Goal: Task Accomplishment & Management: Complete application form

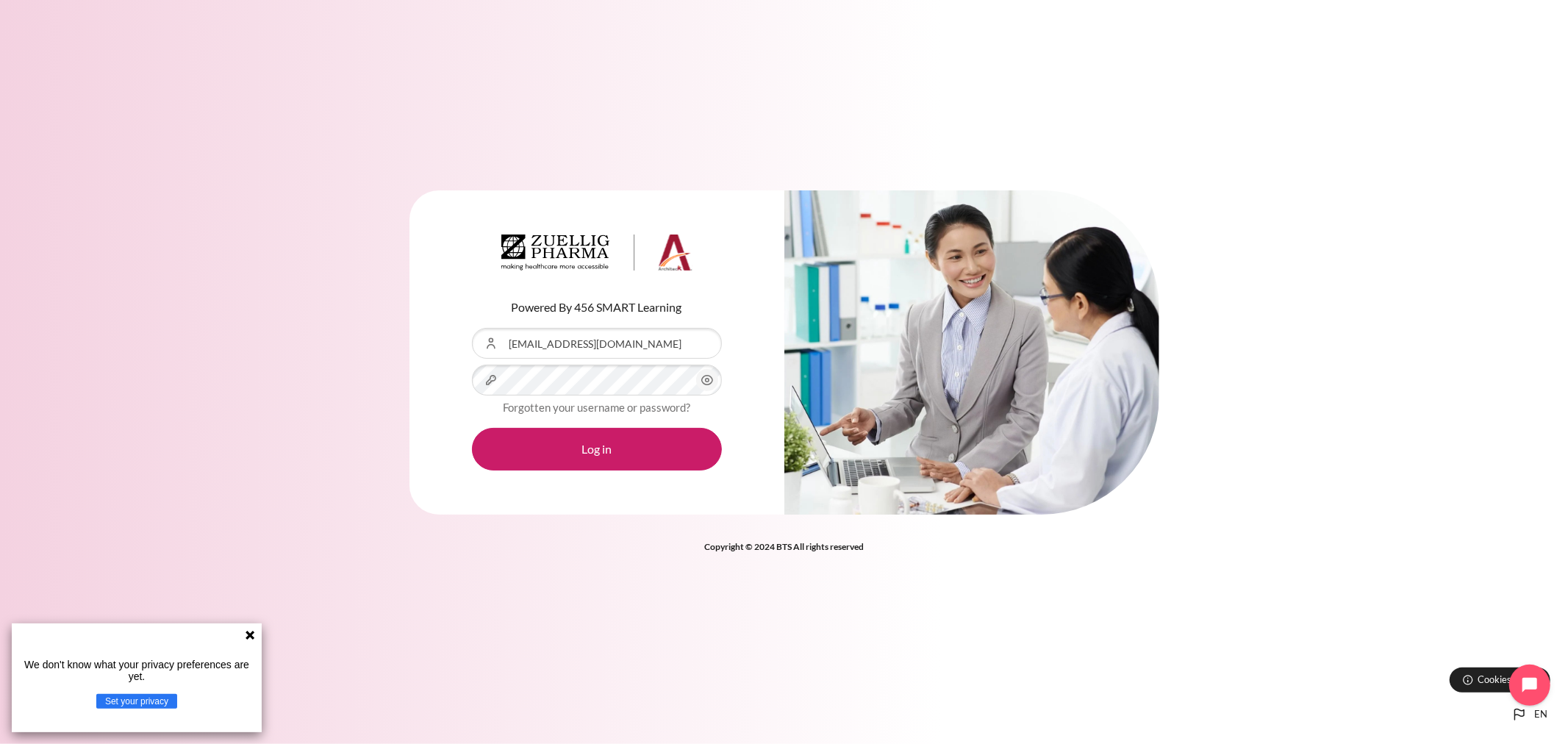
drag, startPoint x: 252, startPoint y: 632, endPoint x: 260, endPoint y: 625, distance: 10.6
click at [252, 632] on icon at bounding box center [250, 635] width 9 height 9
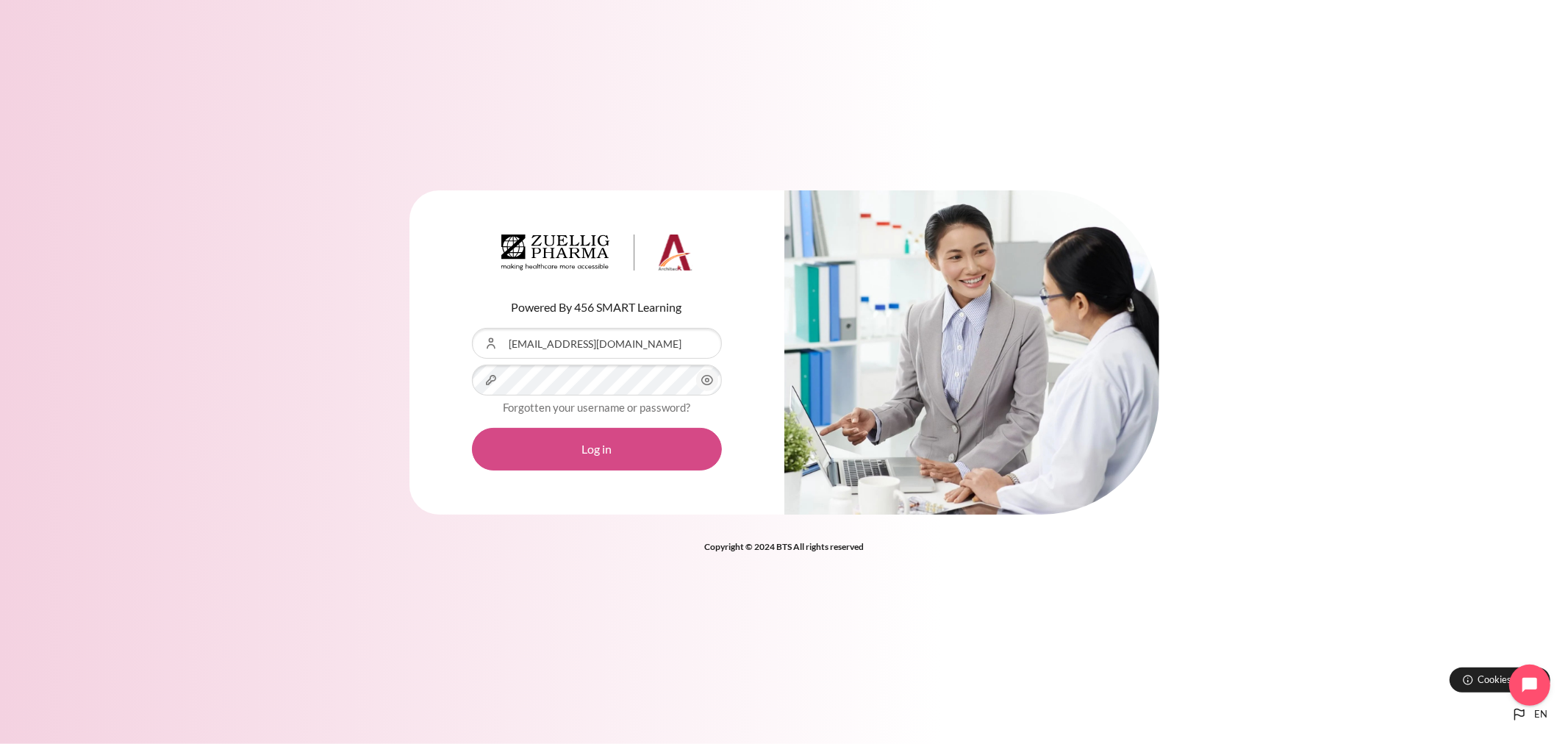
click at [606, 431] on button "Log in" at bounding box center [596, 448] width 250 height 43
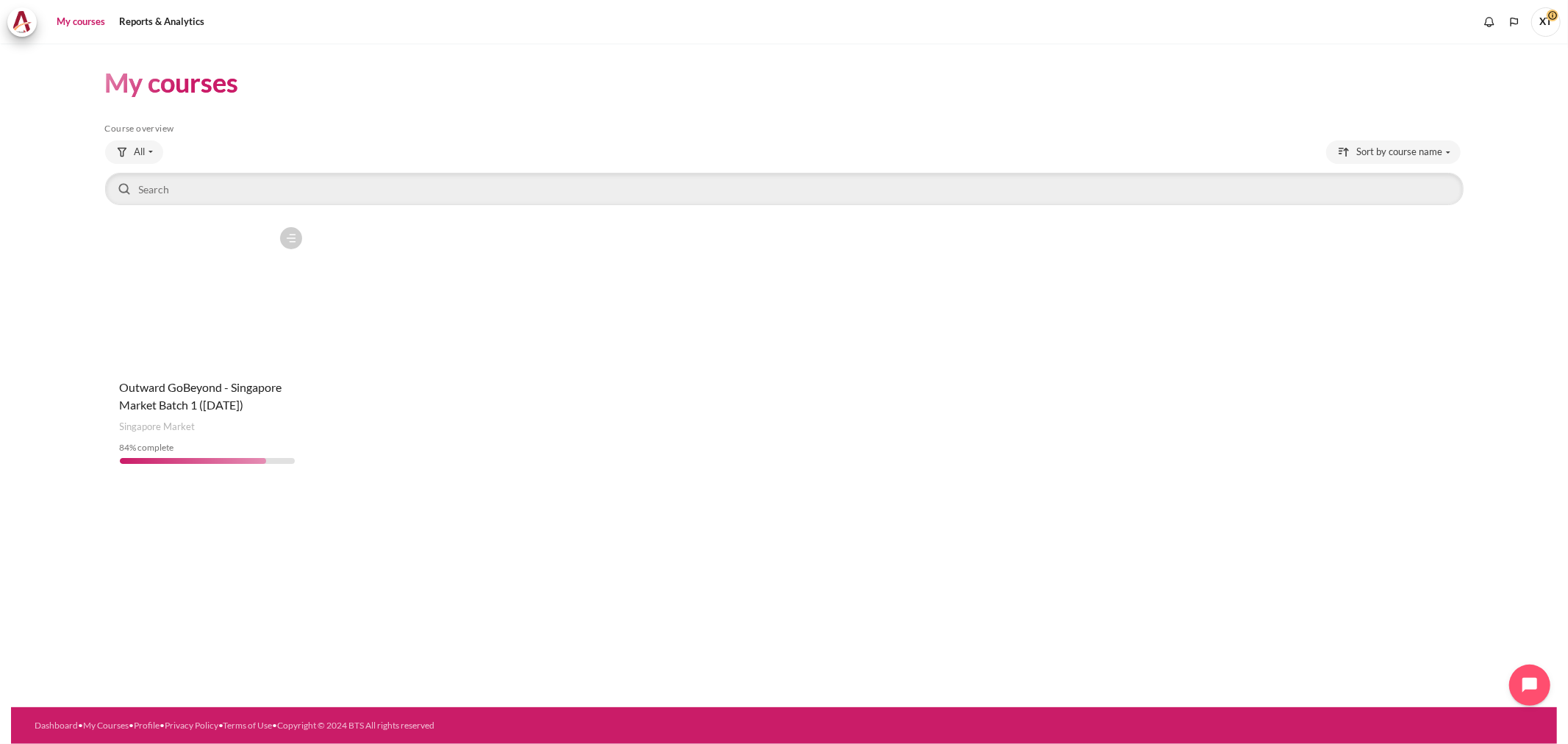
click at [252, 292] on figure "Content" at bounding box center [207, 293] width 204 height 147
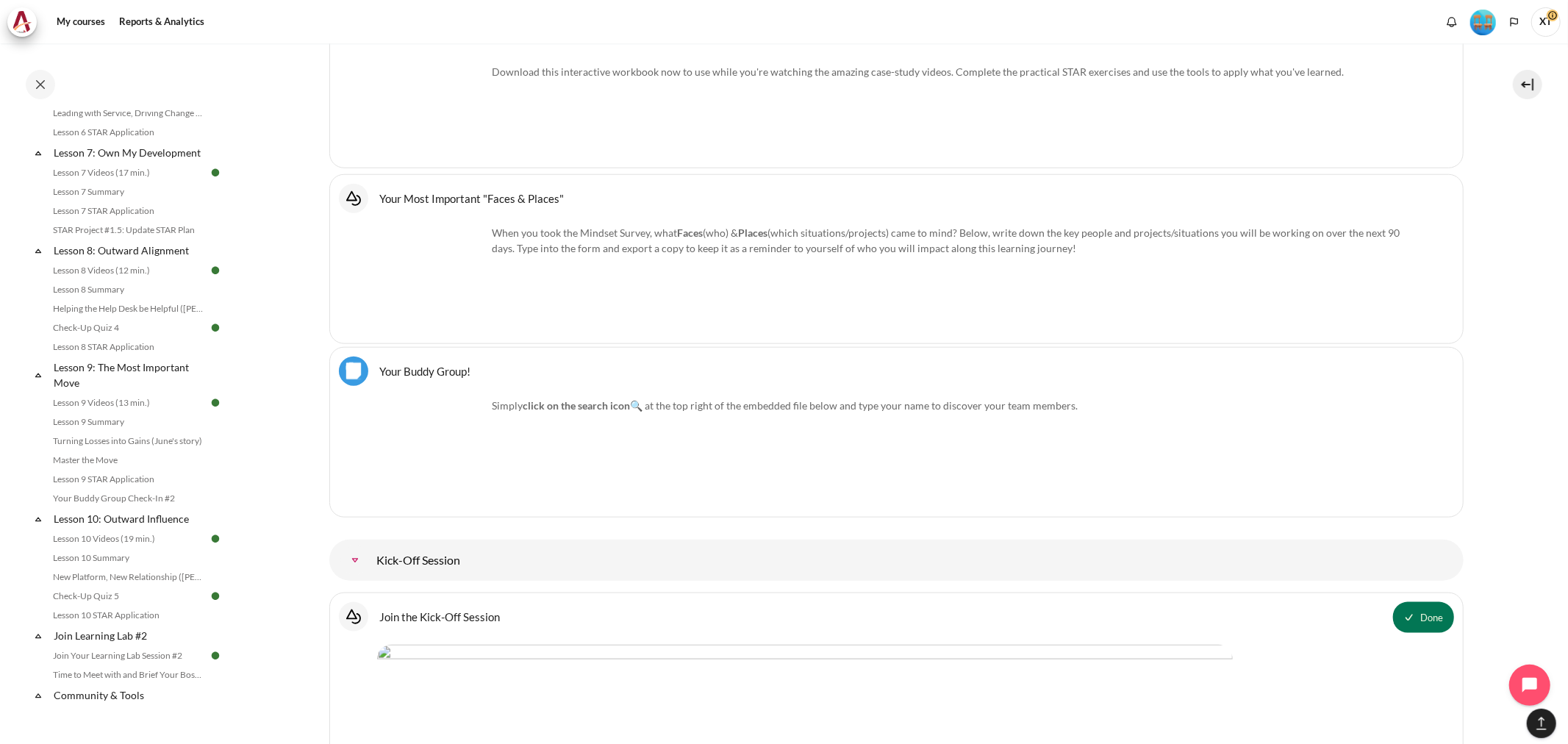
scroll to position [1279, 0]
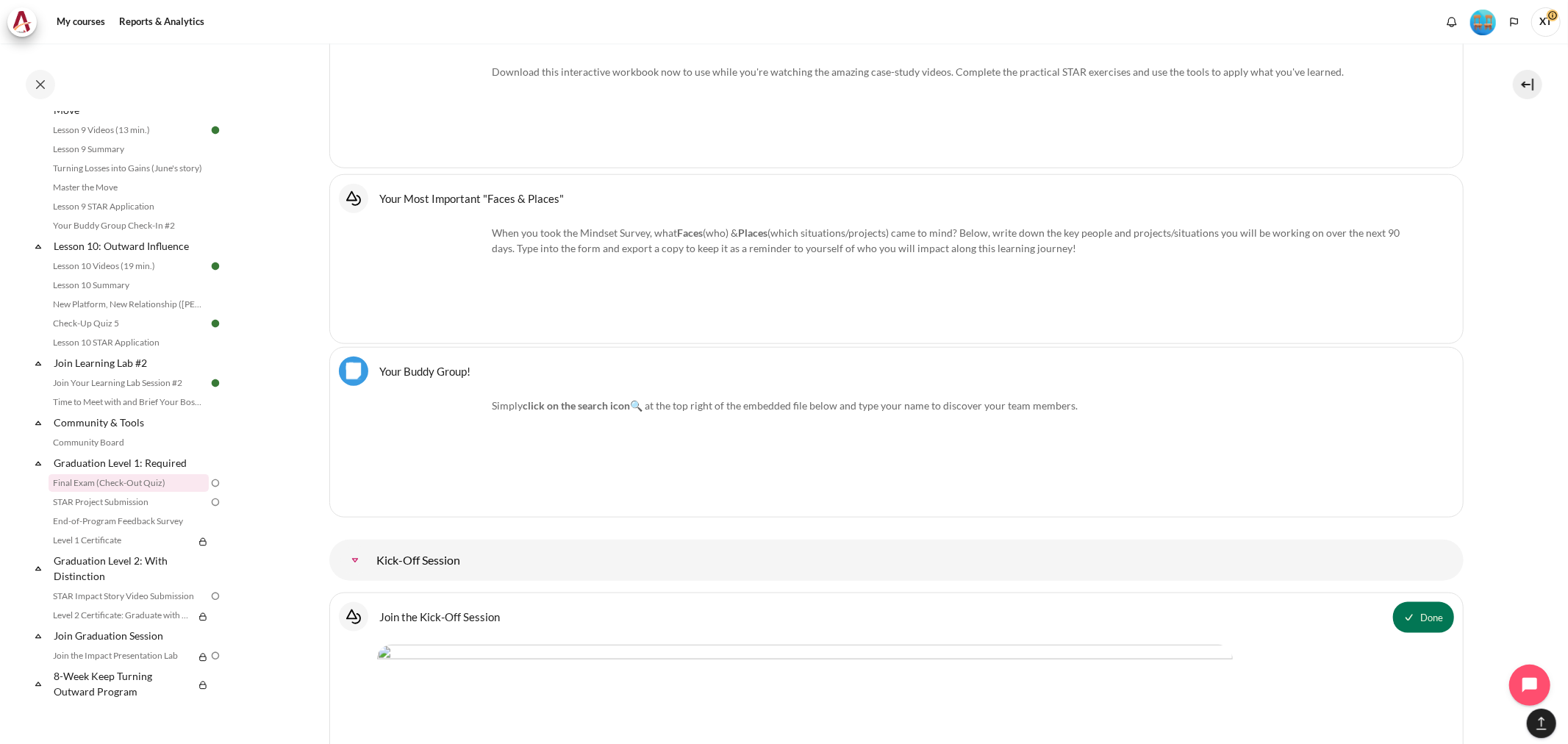
click at [105, 482] on link "Final Exam (Check-Out Quiz)" at bounding box center [128, 483] width 160 height 18
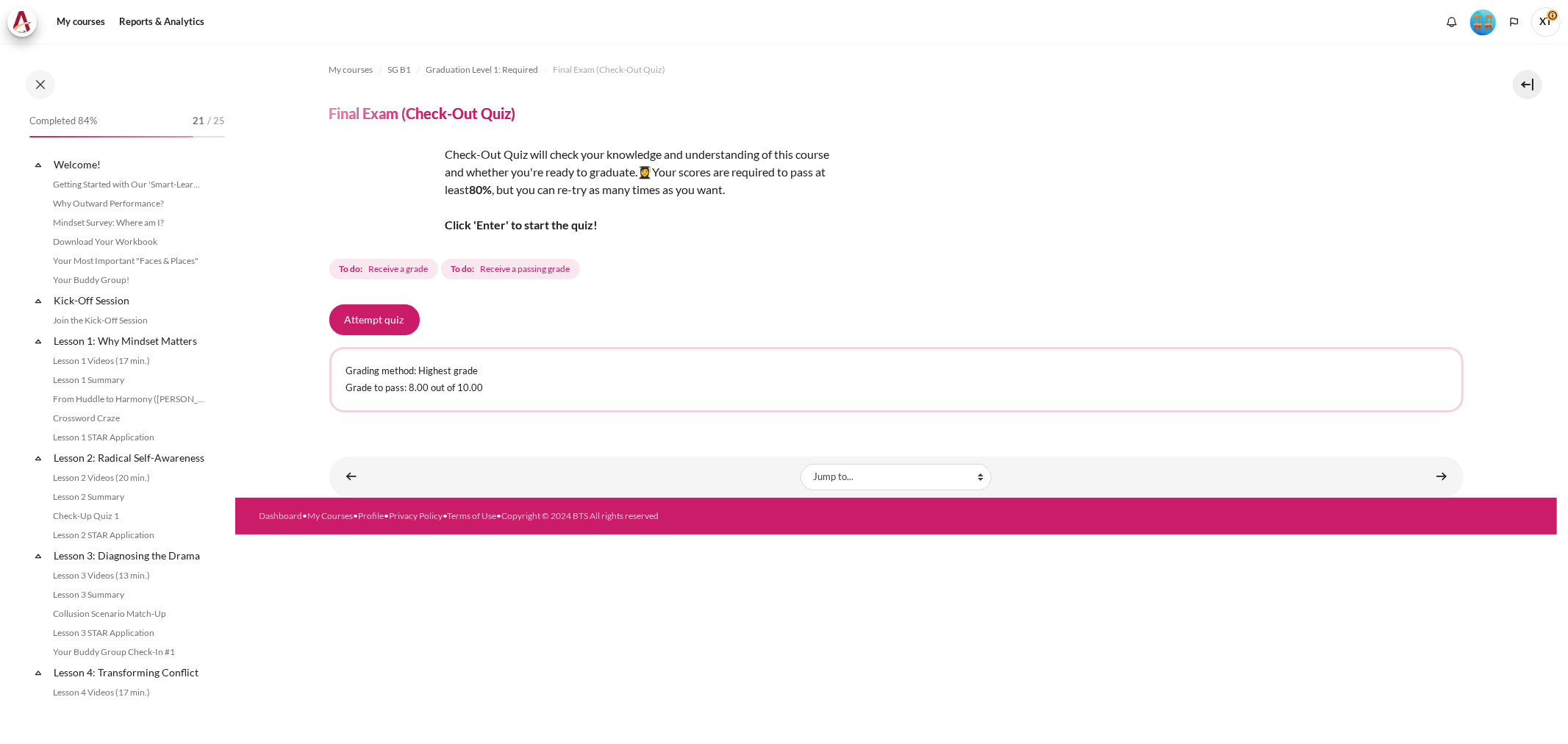
scroll to position [1279, 0]
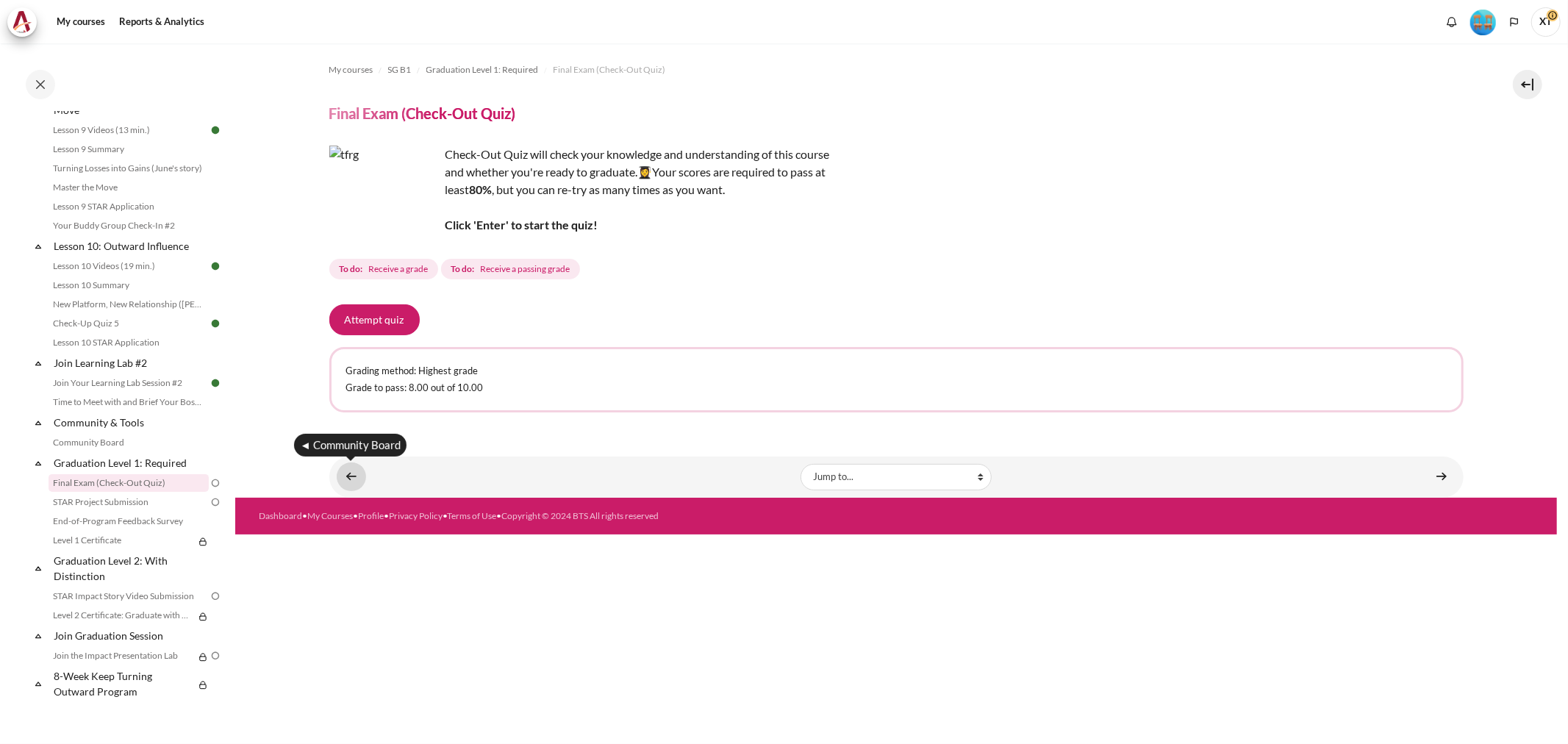
click at [344, 476] on link "Content" at bounding box center [351, 477] width 29 height 28
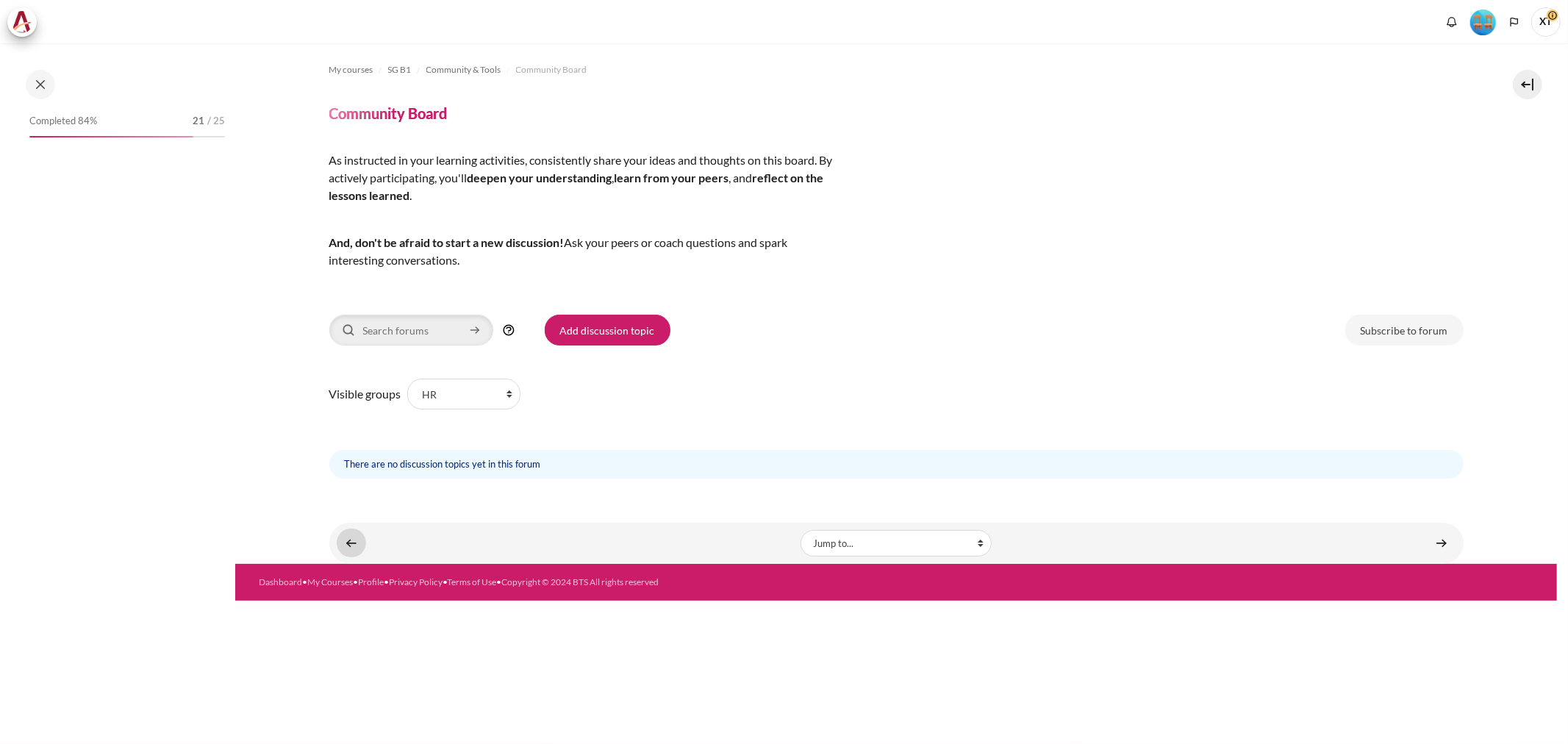
click at [344, 544] on link "Content" at bounding box center [351, 543] width 29 height 28
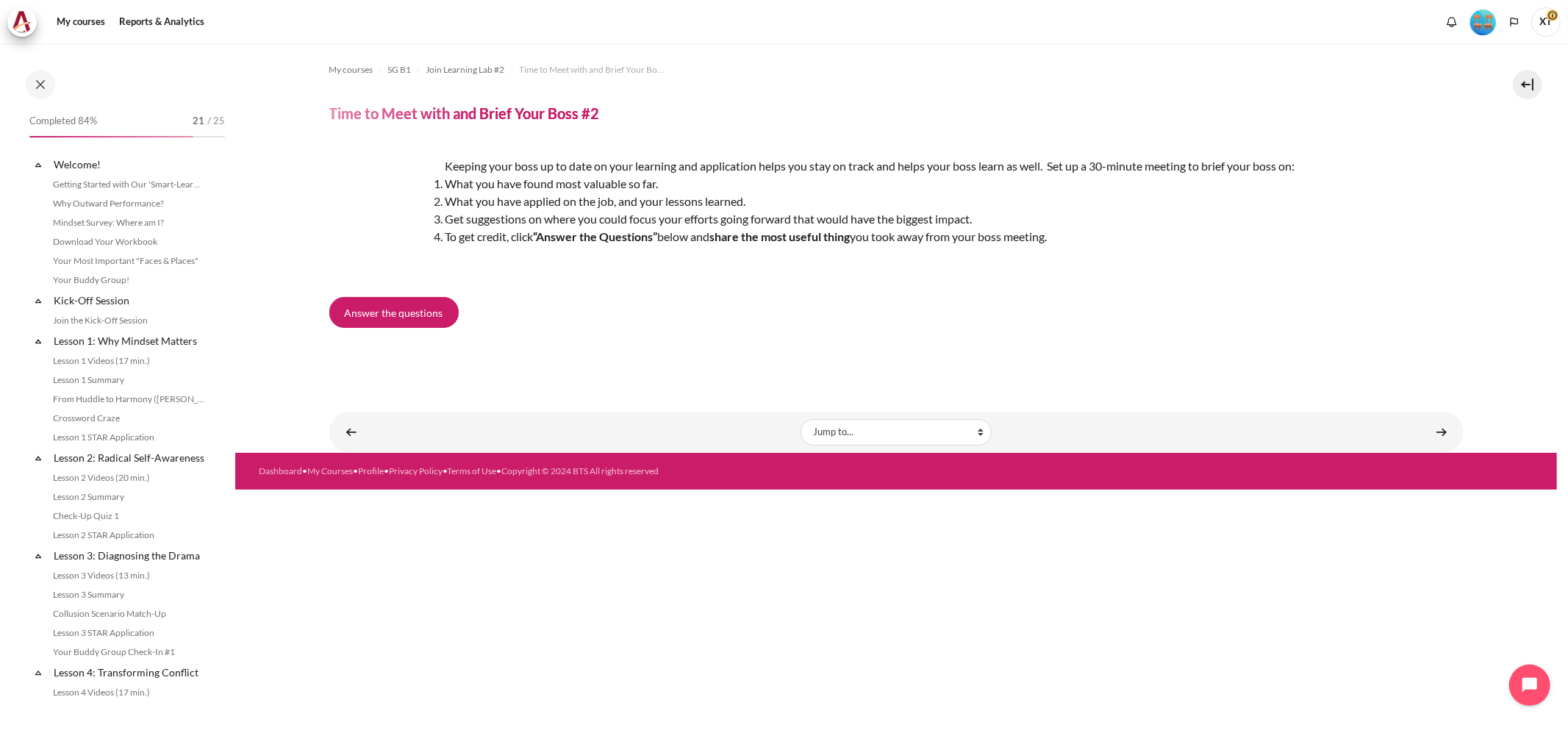
scroll to position [1275, 0]
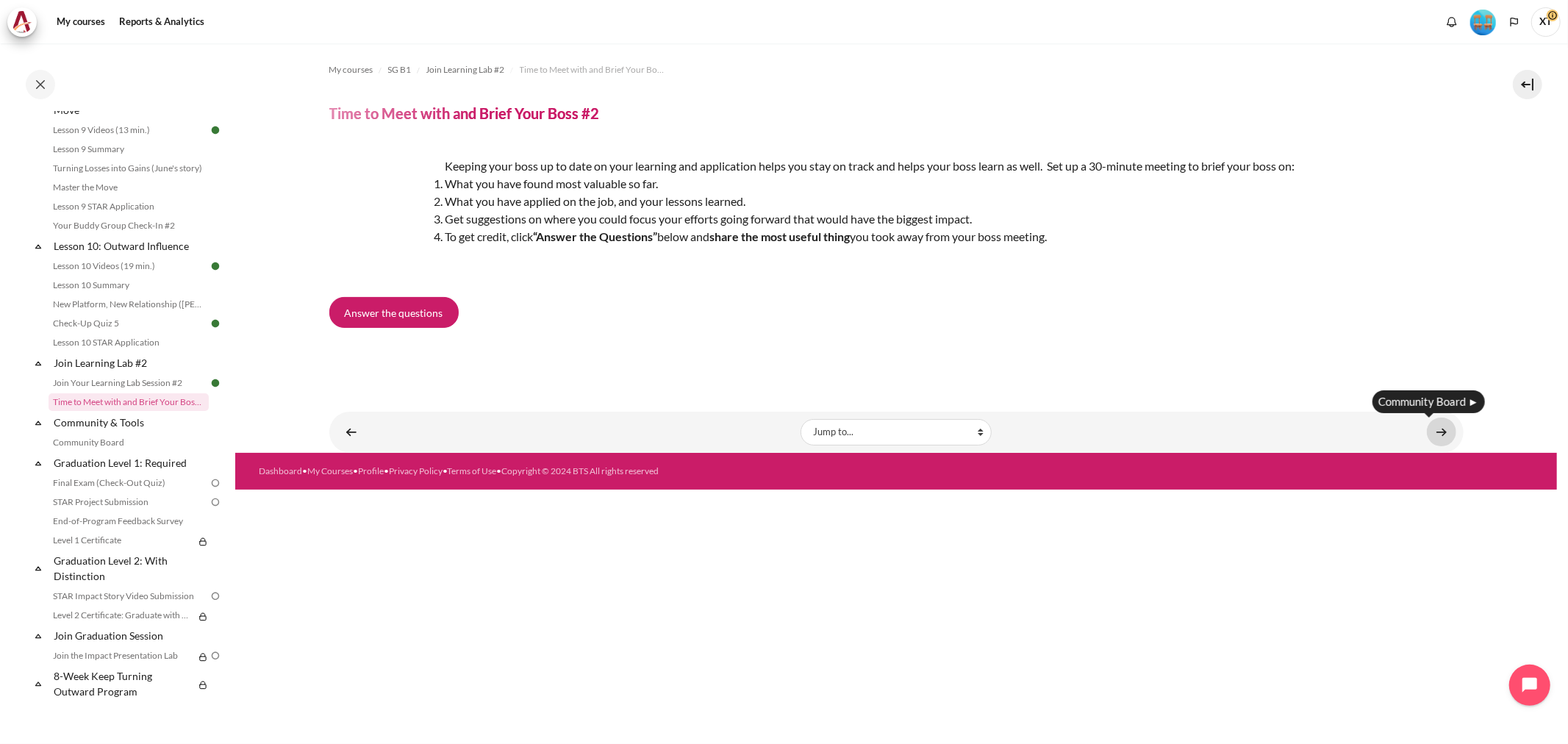
click at [1445, 423] on link "Content" at bounding box center [1441, 431] width 29 height 28
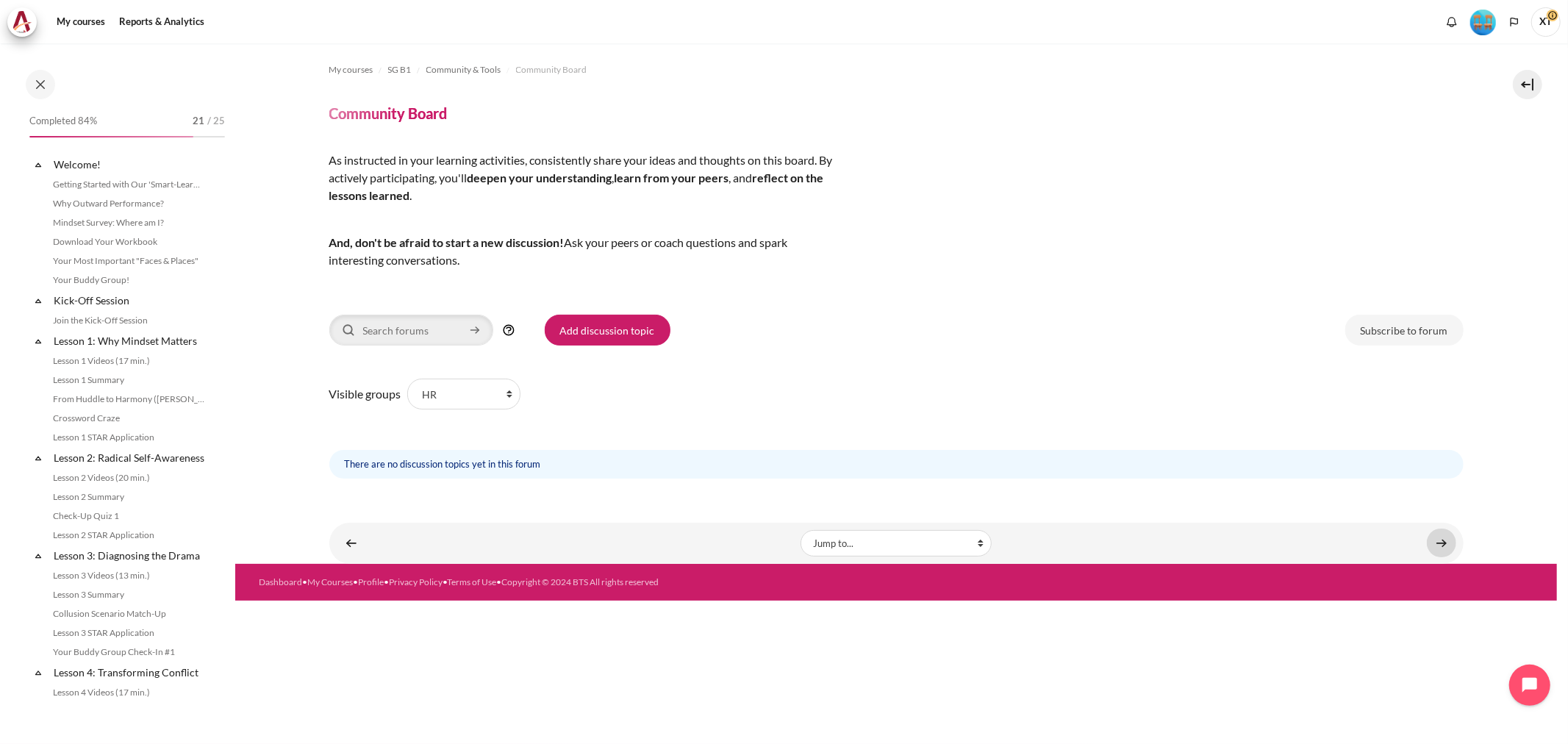
scroll to position [1279, 0]
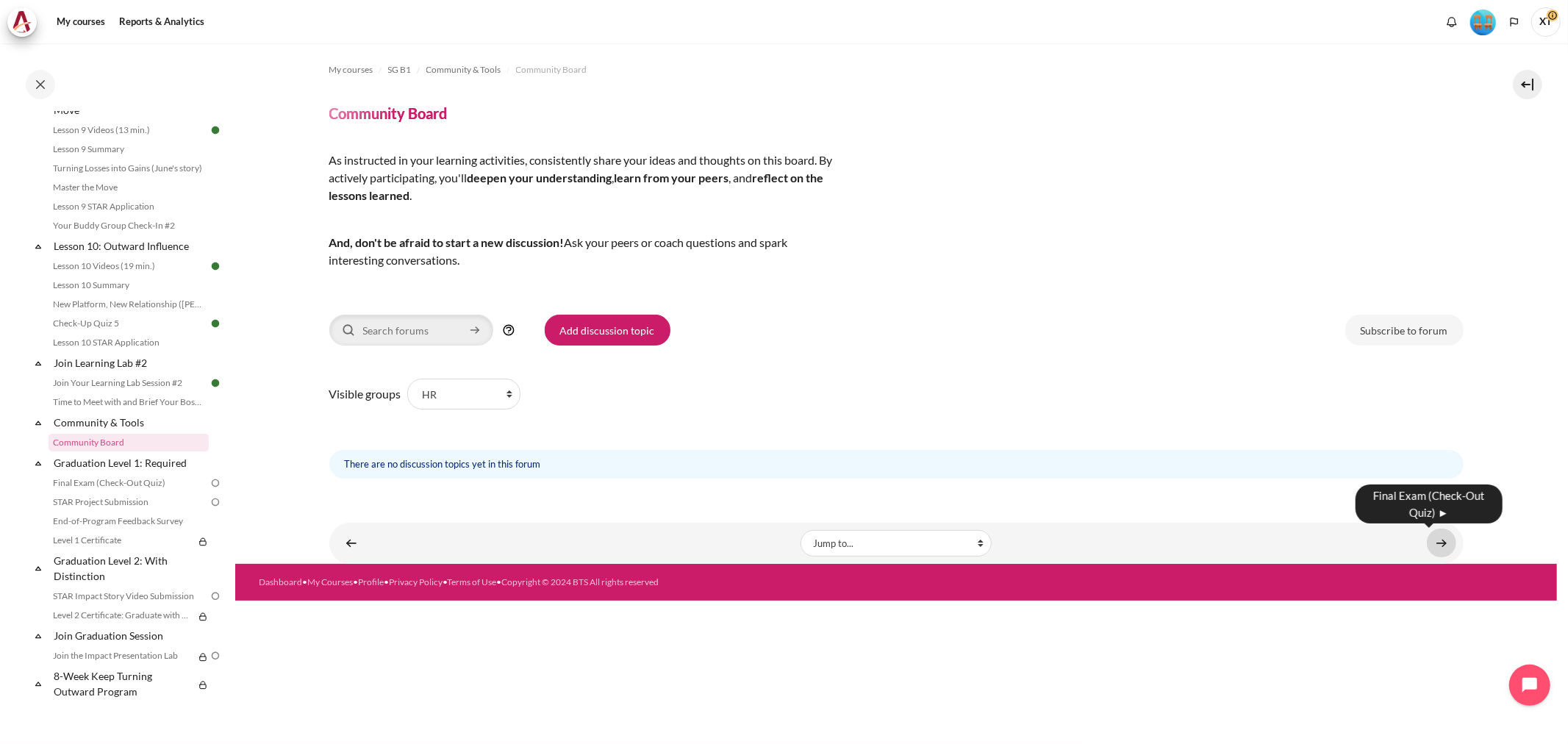
click at [1437, 542] on link "Content" at bounding box center [1441, 543] width 29 height 28
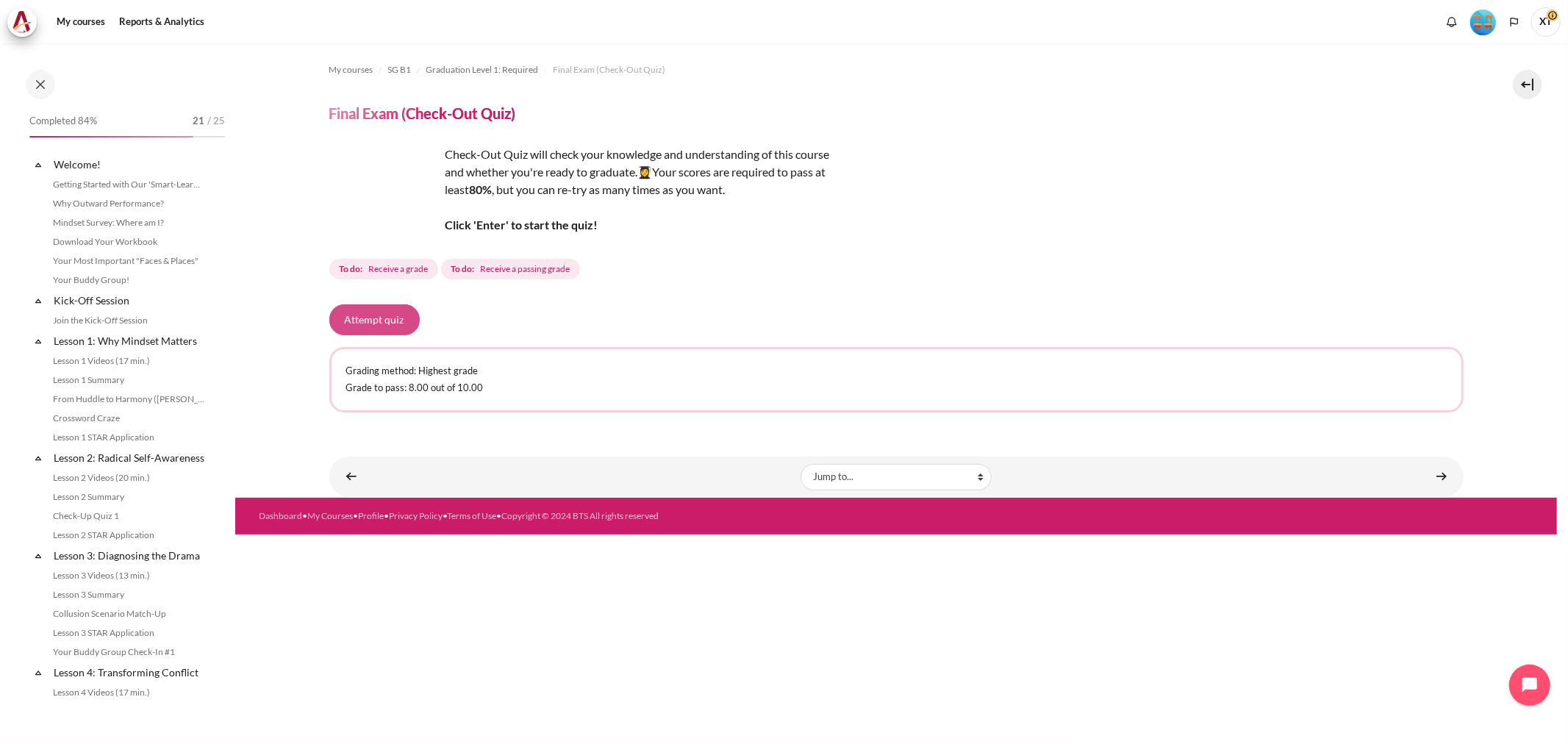
scroll to position [1279, 0]
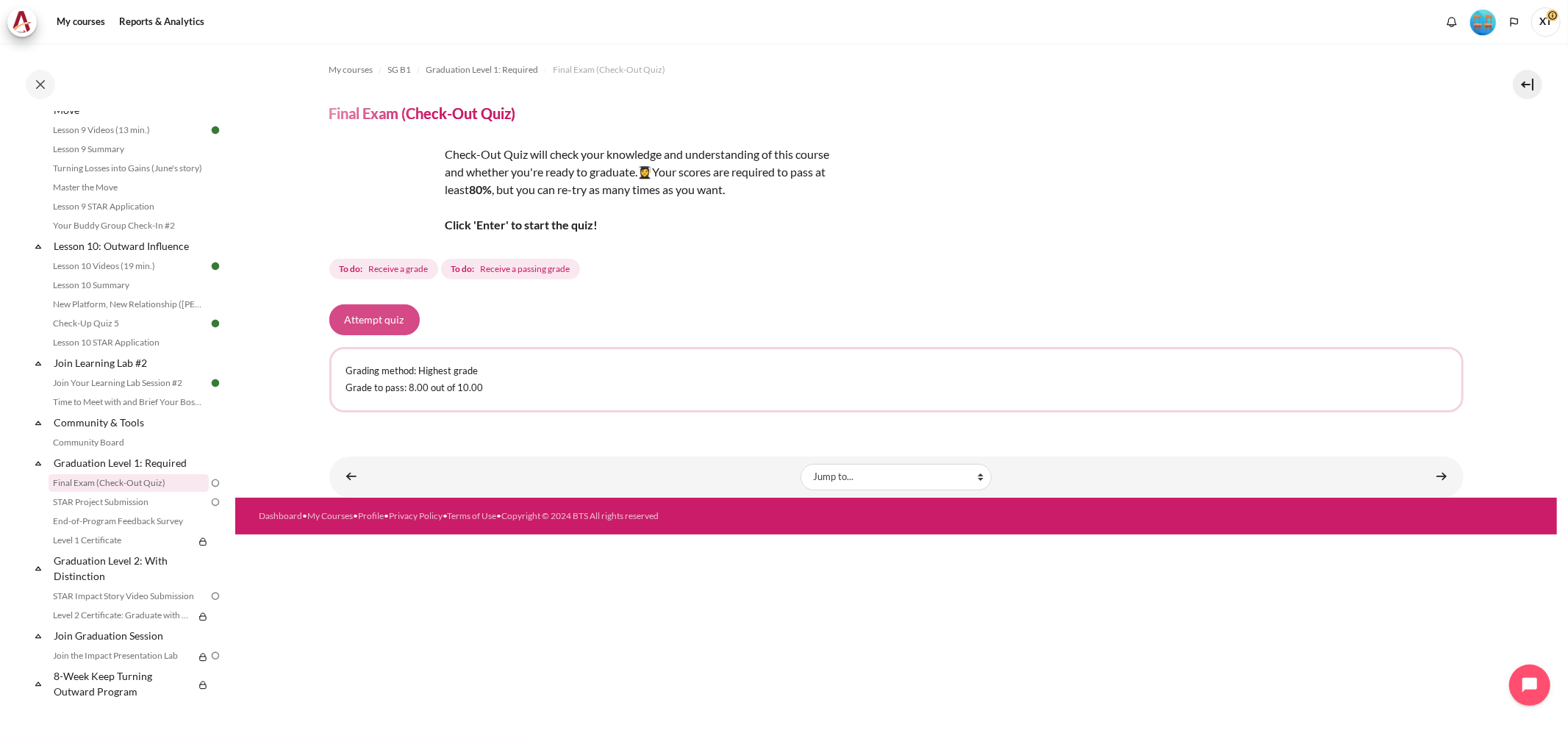
click at [378, 313] on button "Attempt quiz" at bounding box center [374, 319] width 90 height 31
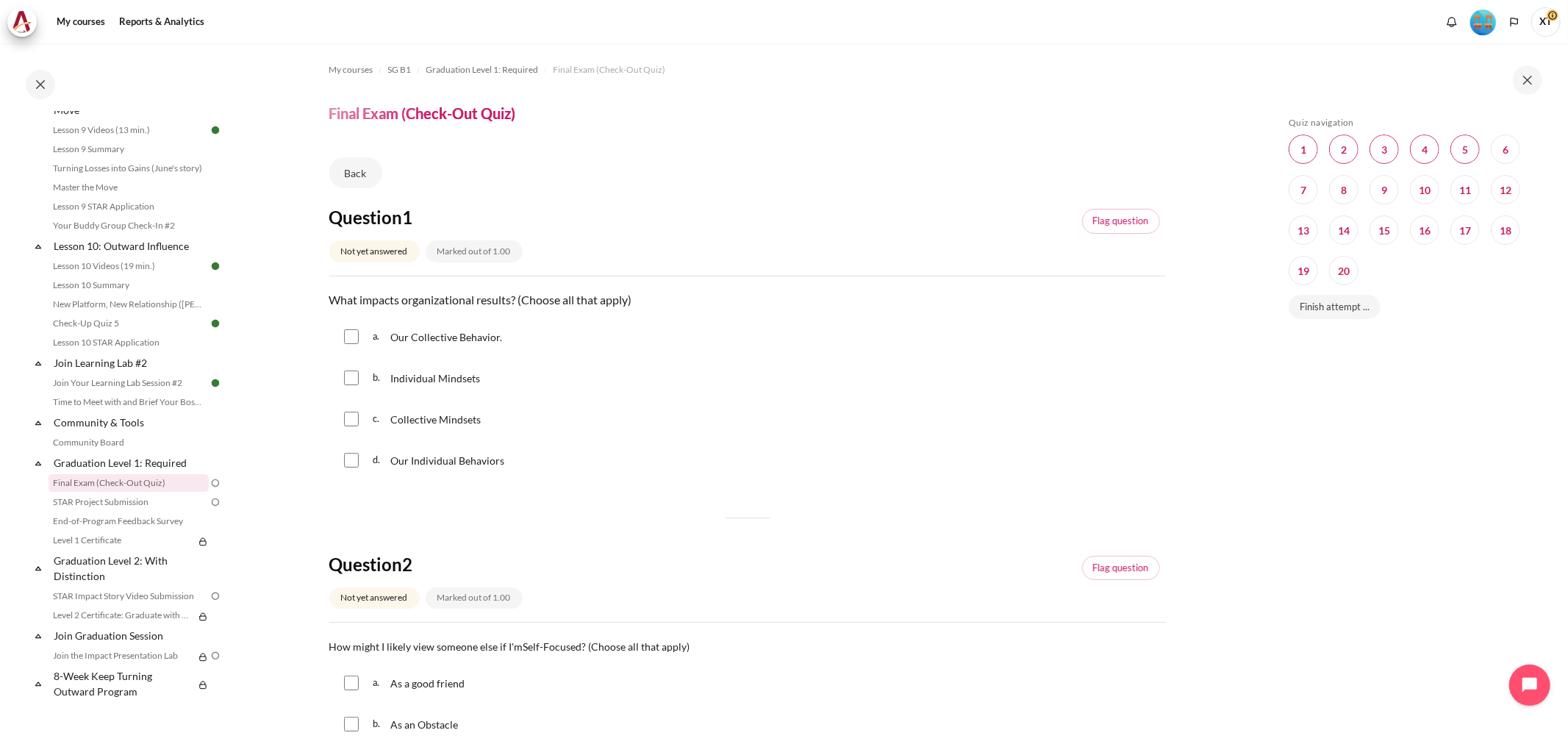
click at [351, 338] on input "Content" at bounding box center [352, 337] width 15 height 15
checkbox input "true"
click at [346, 375] on input "Content" at bounding box center [352, 378] width 15 height 15
checkbox input "true"
click at [350, 339] on input "Content" at bounding box center [352, 337] width 15 height 15
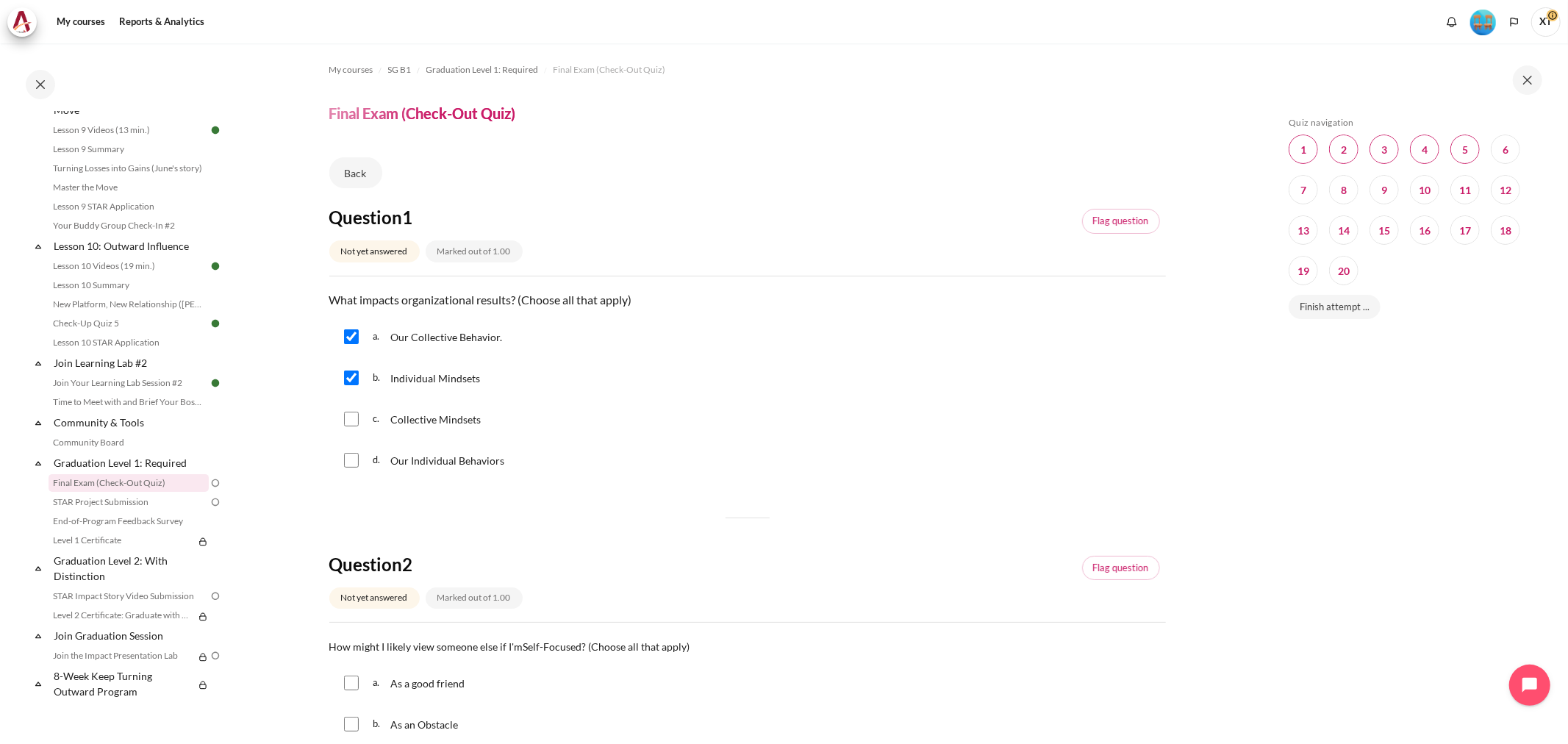
checkbox input "false"
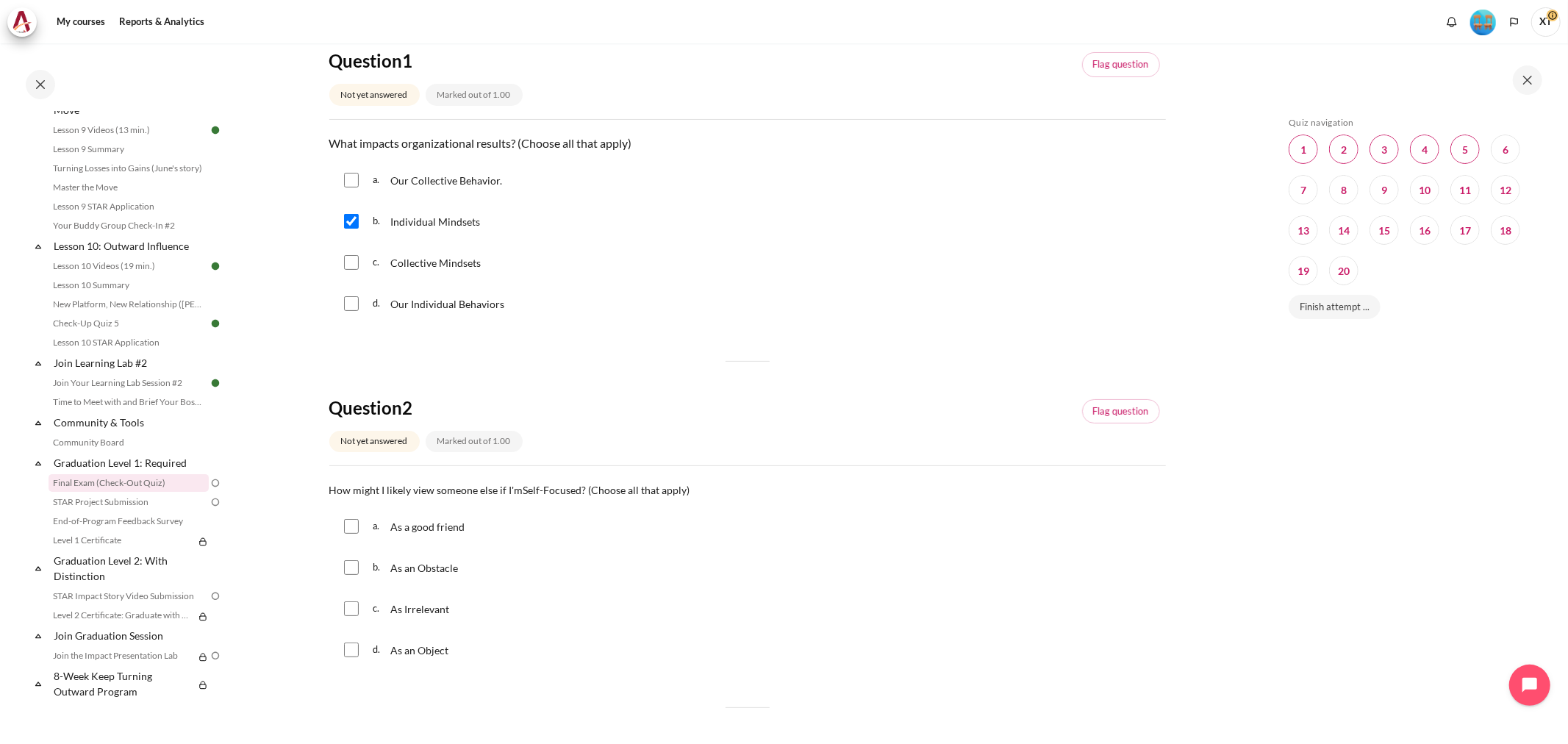
scroll to position [163, 0]
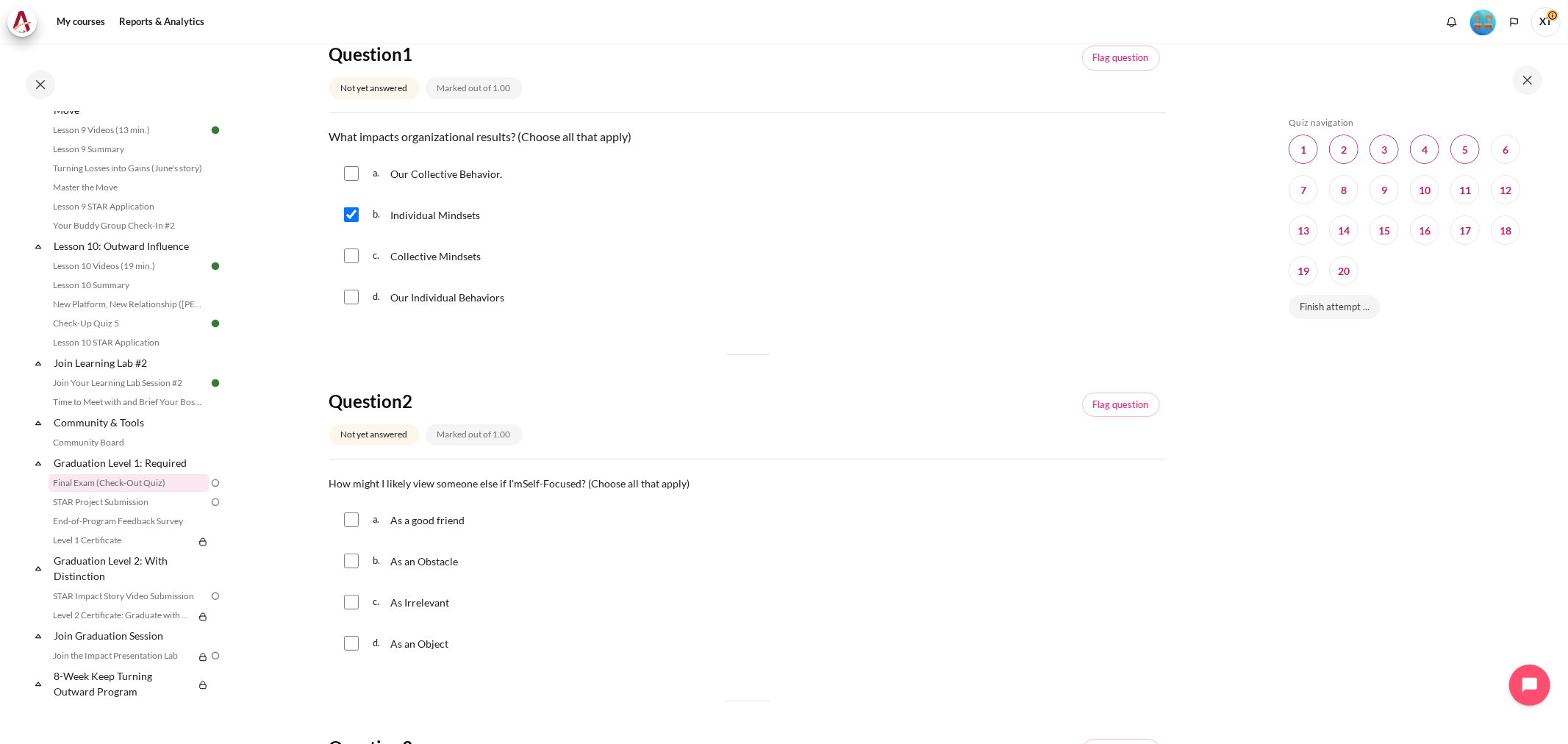
click at [346, 261] on input "Content" at bounding box center [352, 256] width 15 height 15
checkbox input "true"
click at [355, 293] on input "Content" at bounding box center [352, 297] width 15 height 15
checkbox input "true"
click at [357, 170] on input "Content" at bounding box center [352, 174] width 15 height 15
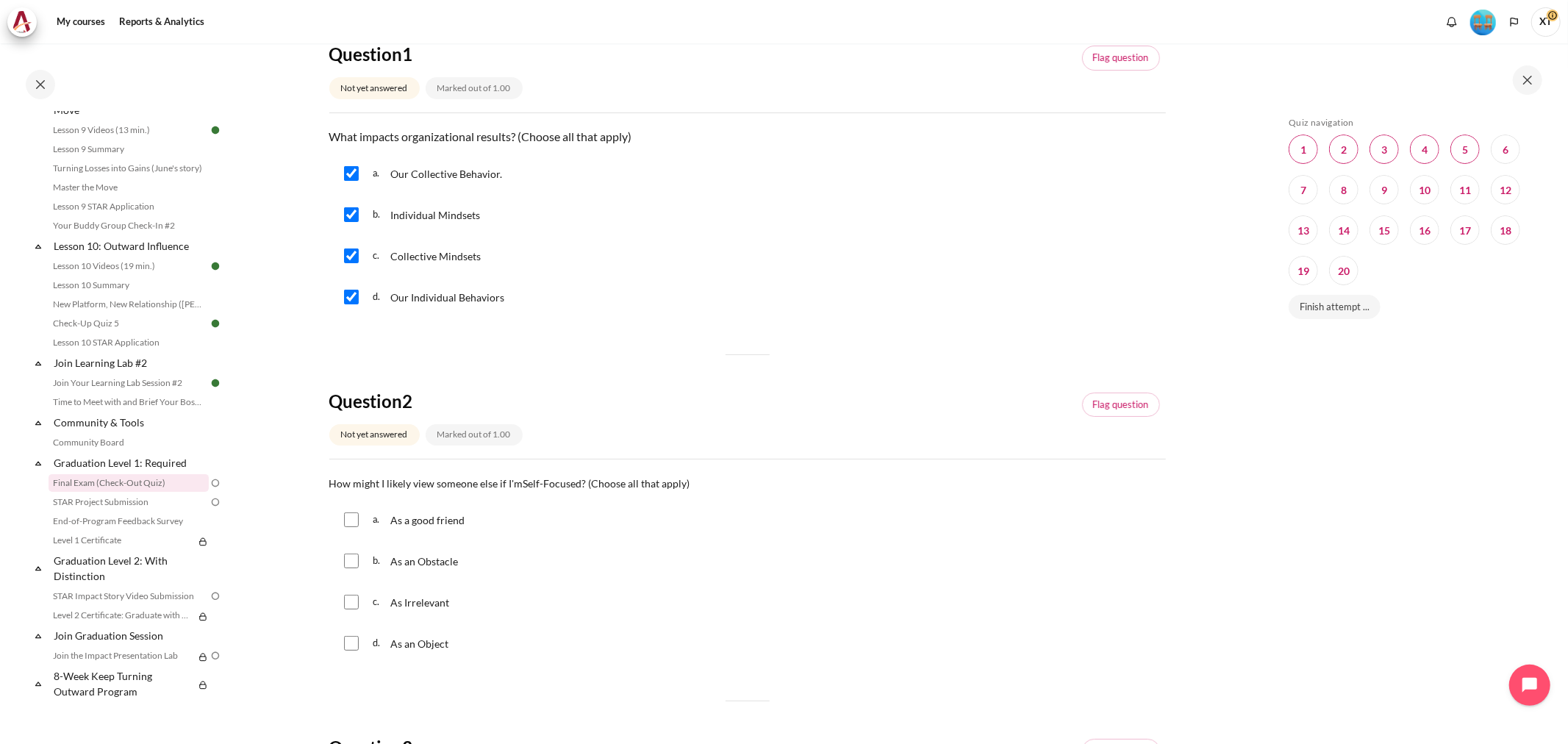
click at [352, 167] on input "Content" at bounding box center [352, 174] width 15 height 15
checkbox input "true"
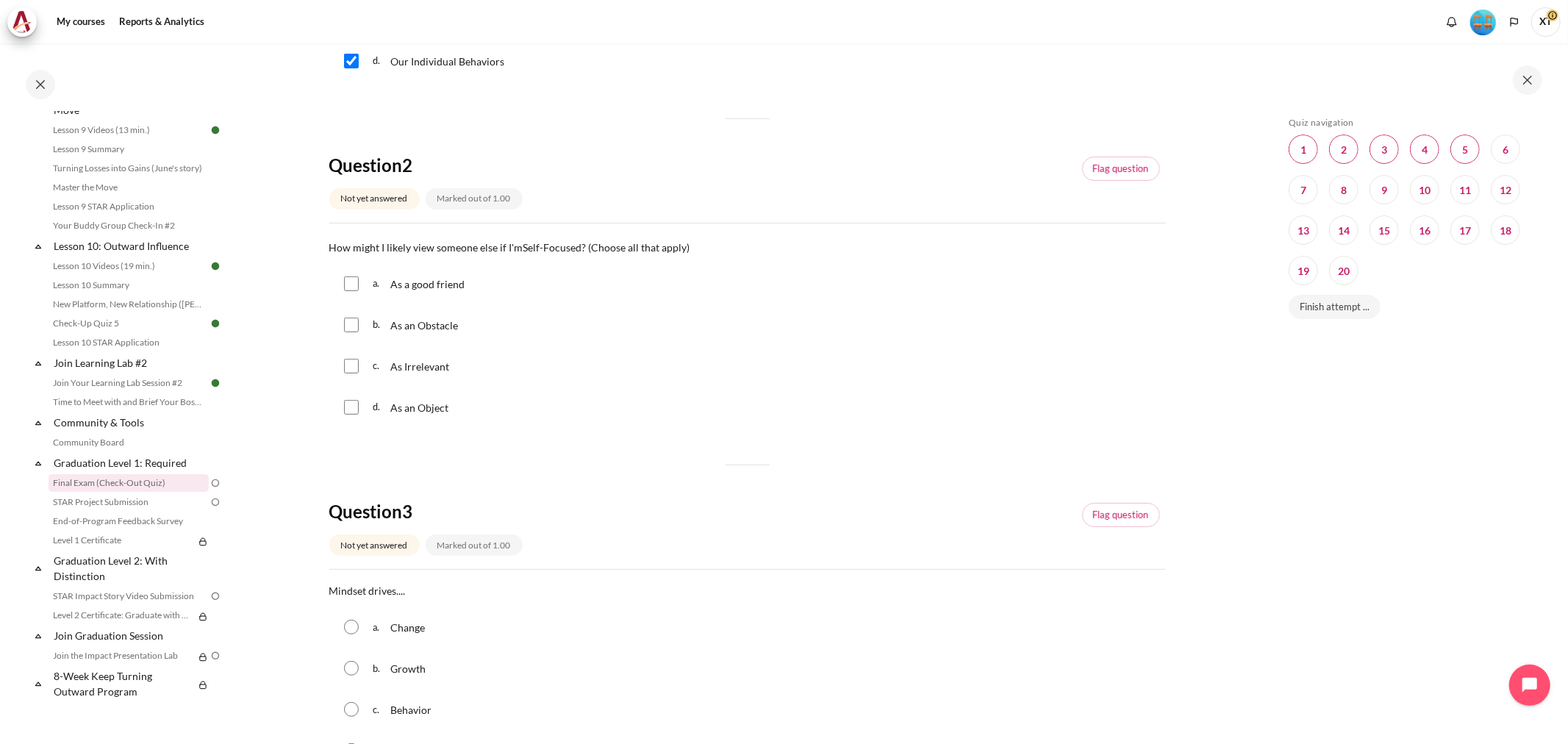
scroll to position [408, 0]
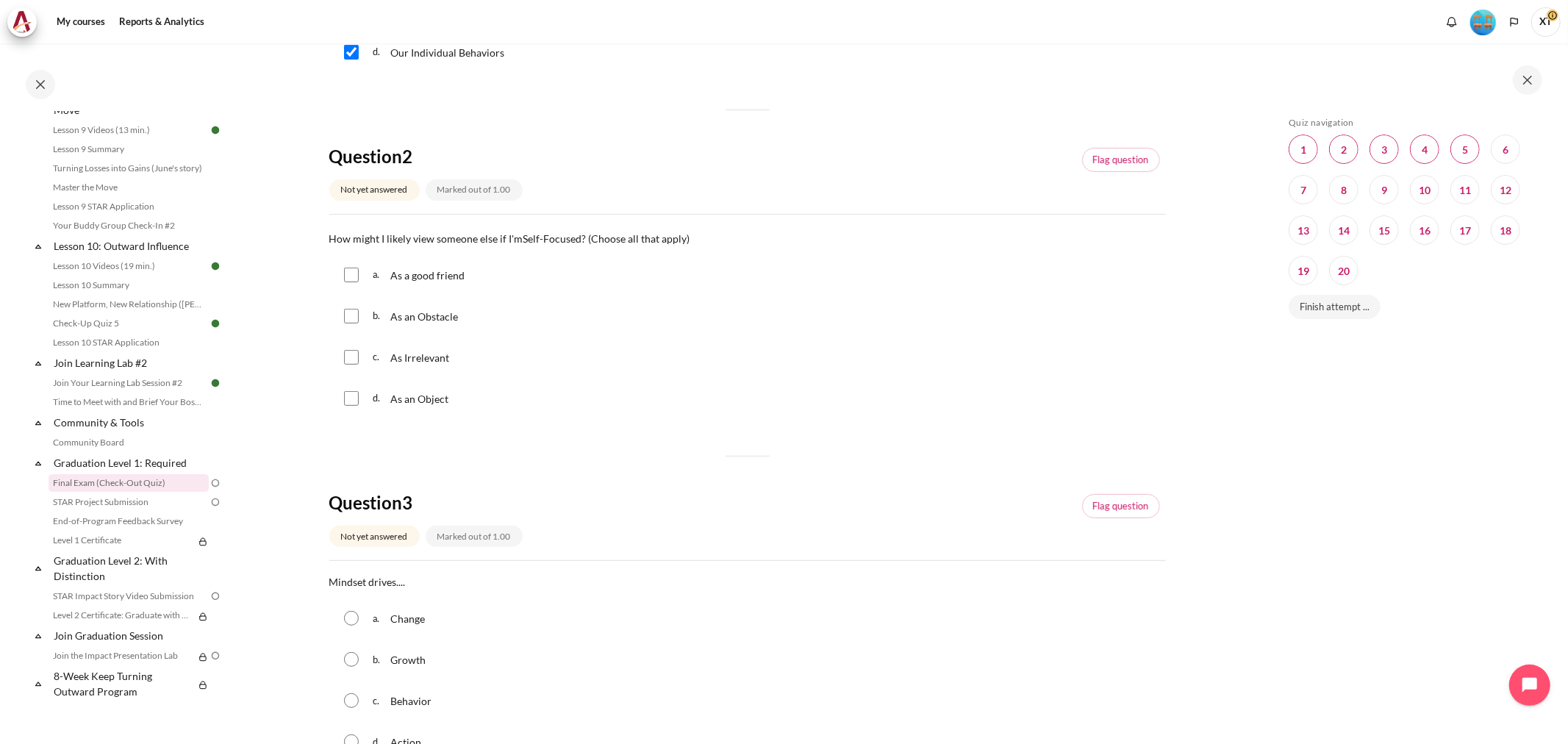
click at [350, 398] on input "Content" at bounding box center [352, 398] width 15 height 15
checkbox input "true"
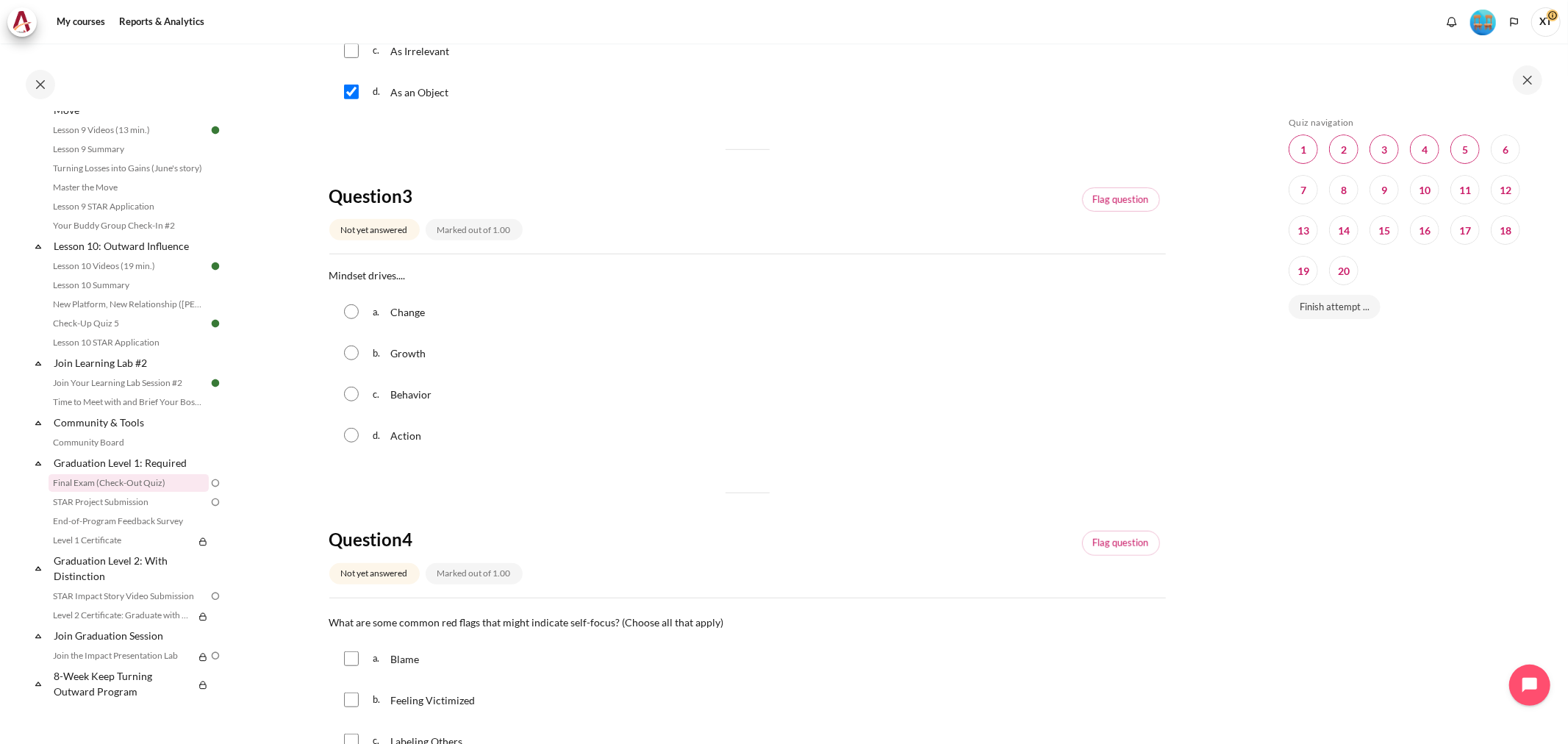
scroll to position [735, 0]
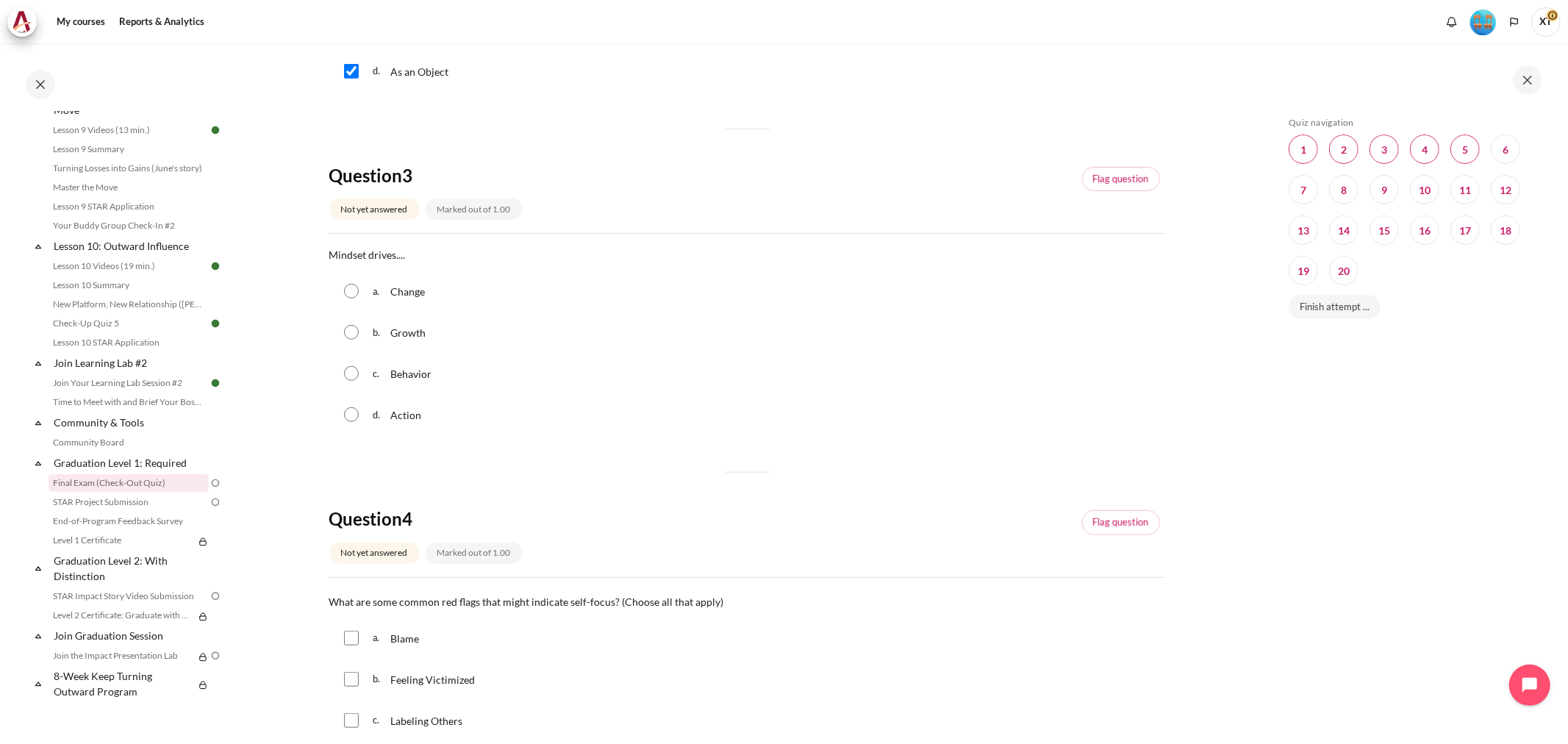
click at [348, 375] on input "Content" at bounding box center [352, 373] width 15 height 15
radio input "true"
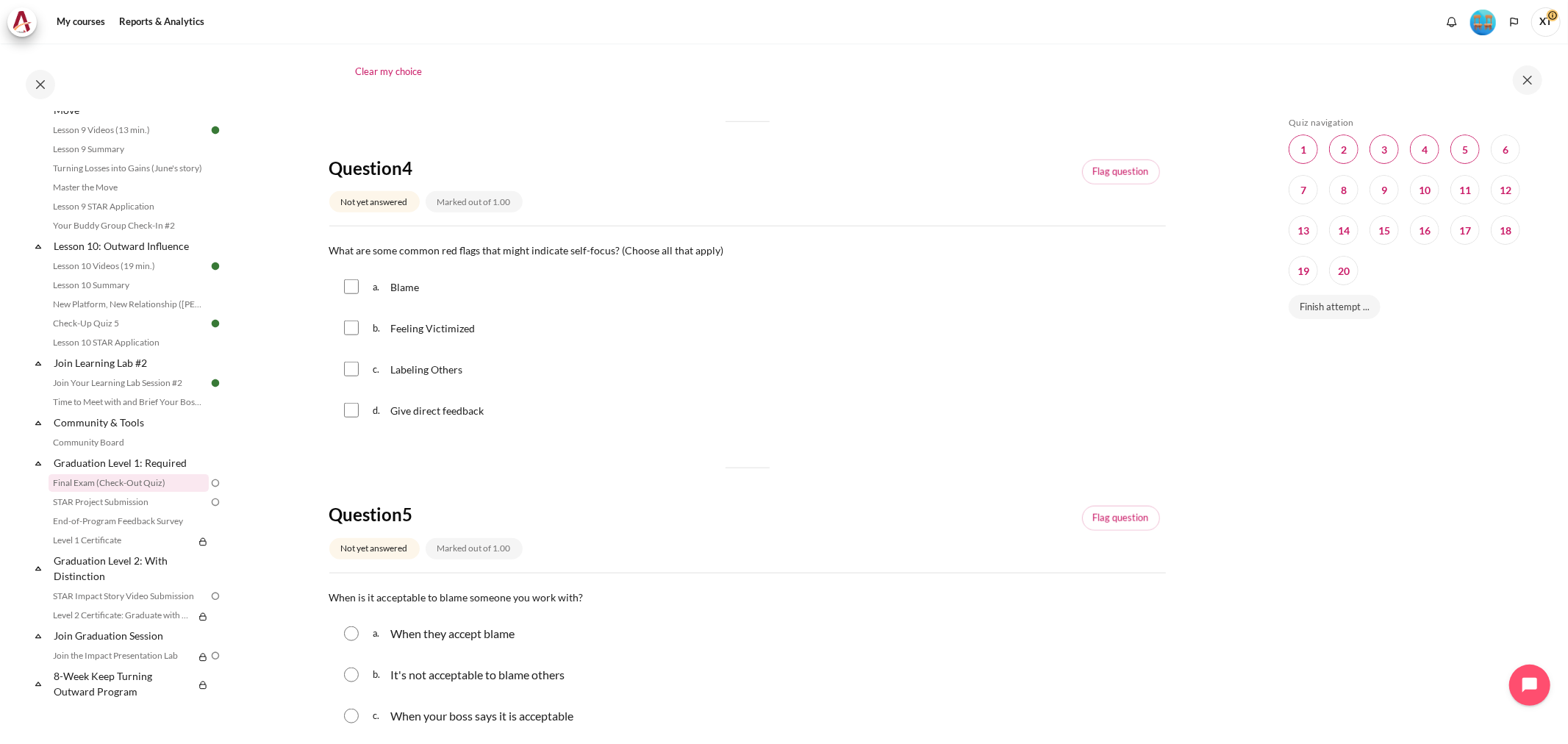
scroll to position [1143, 0]
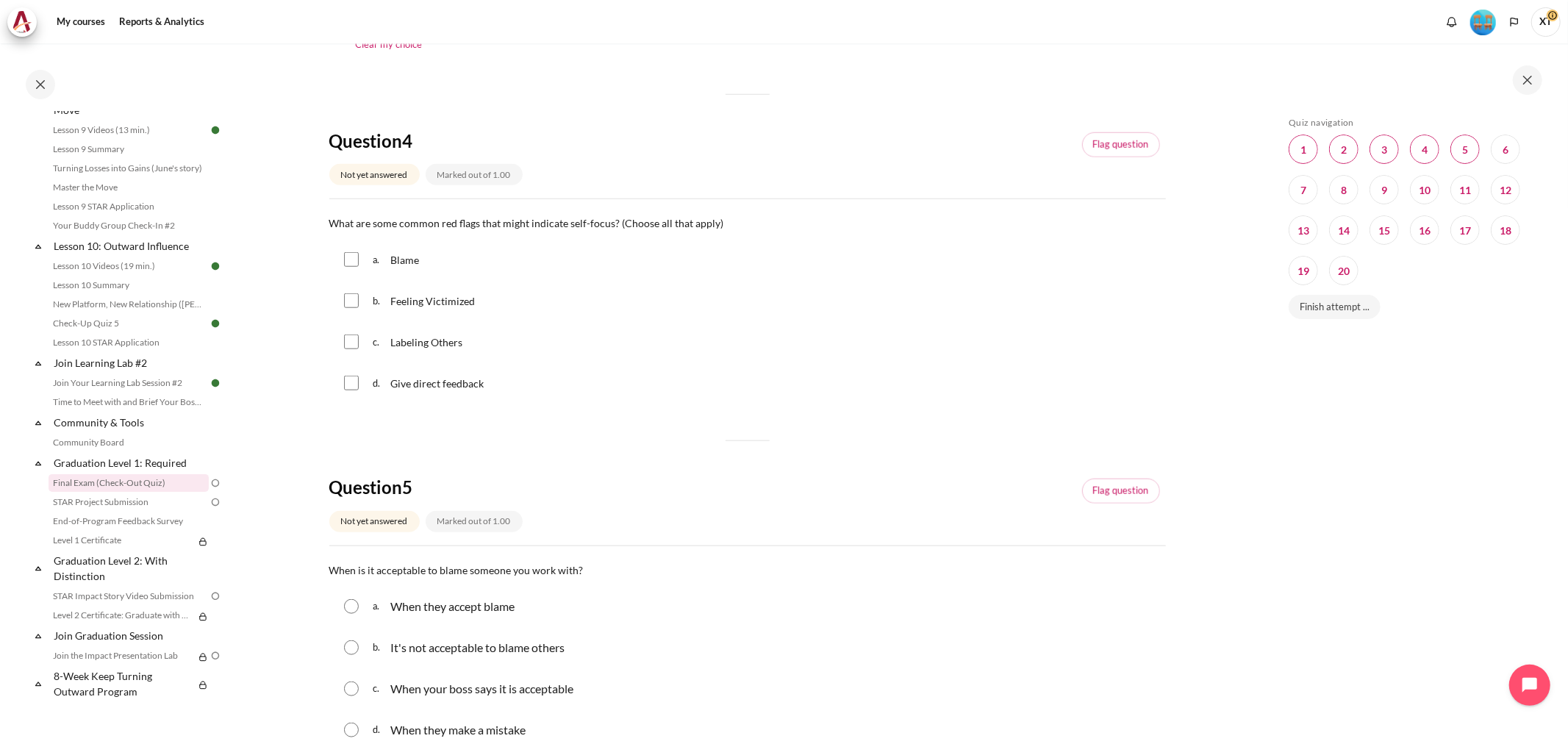
click at [349, 266] on input "Content" at bounding box center [352, 260] width 15 height 15
checkbox input "true"
click at [351, 306] on input "Content" at bounding box center [352, 301] width 15 height 15
checkbox input "true"
click at [342, 349] on div "c. Labeling Others" at bounding box center [747, 341] width 837 height 38
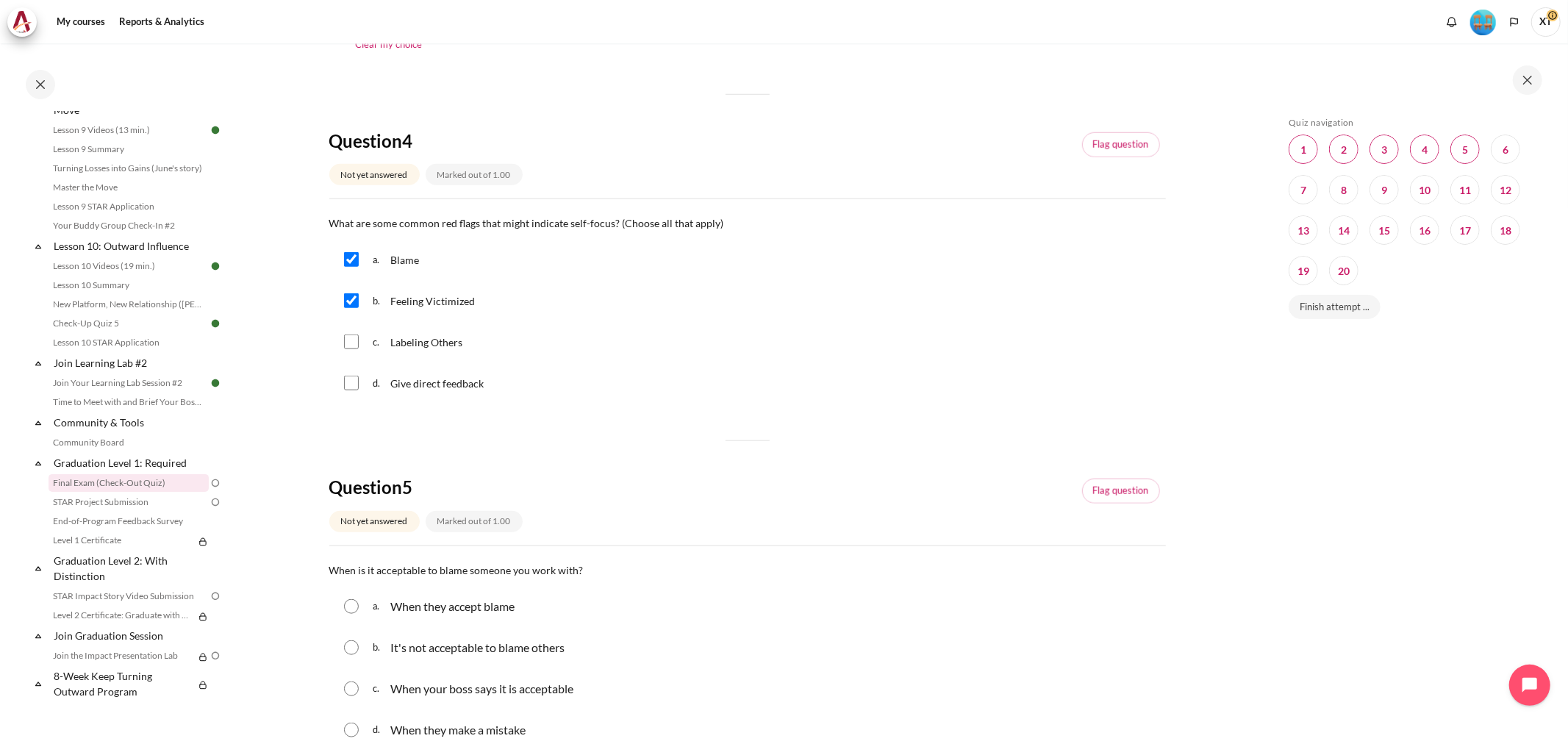
click at [350, 343] on input "Content" at bounding box center [352, 342] width 15 height 15
checkbox input "true"
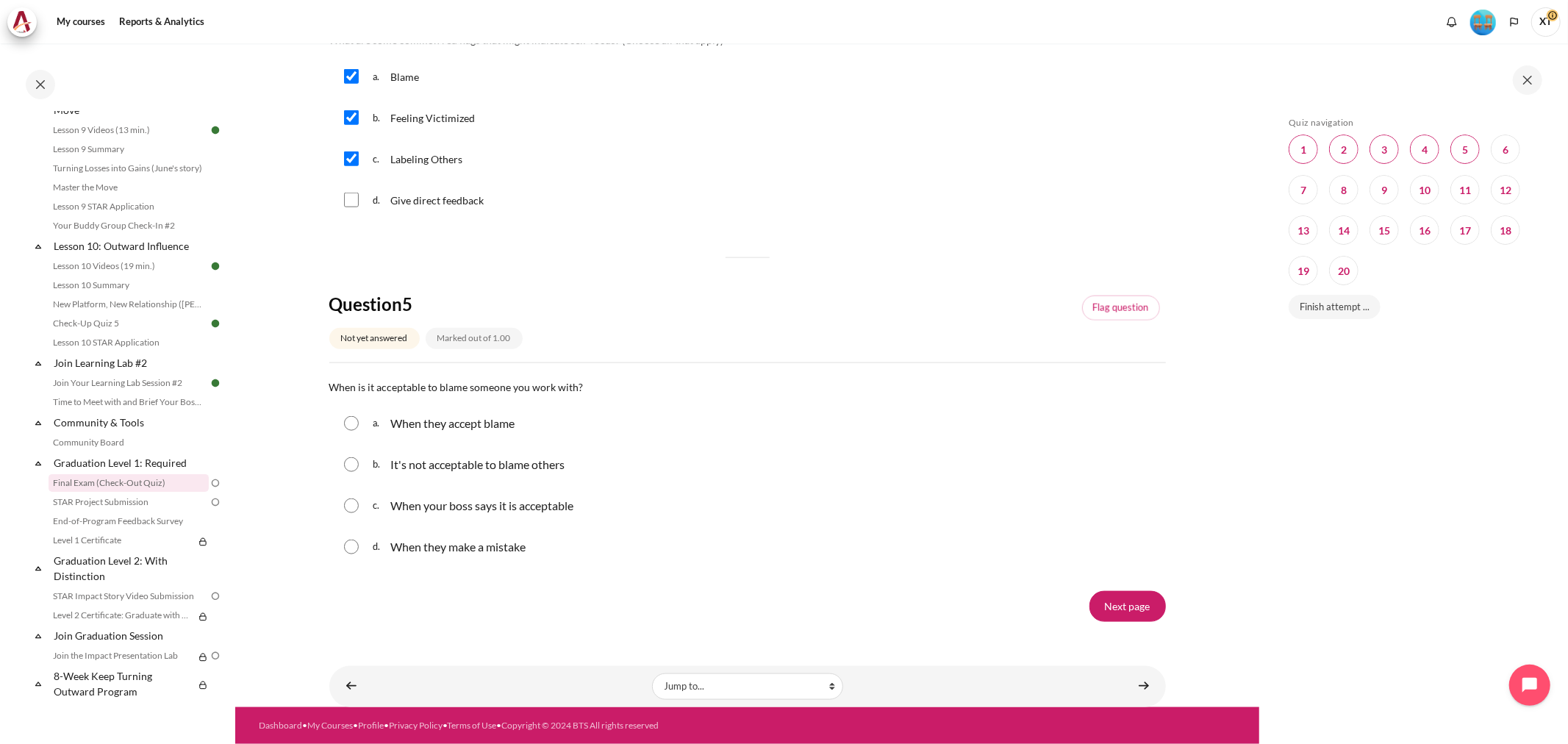
scroll to position [1329, 0]
click at [348, 466] on input "Content" at bounding box center [352, 465] width 15 height 15
radio input "true"
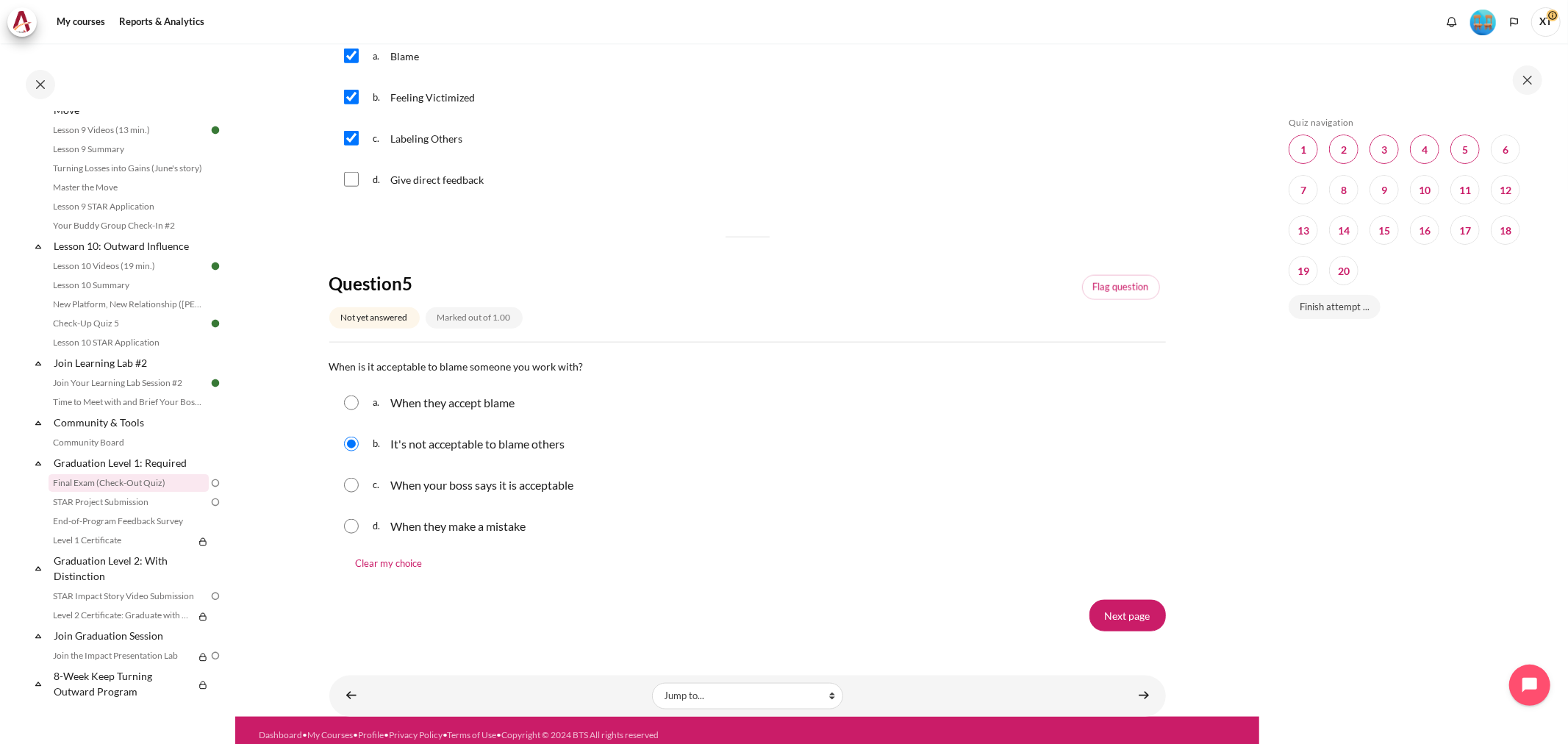
scroll to position [1360, 0]
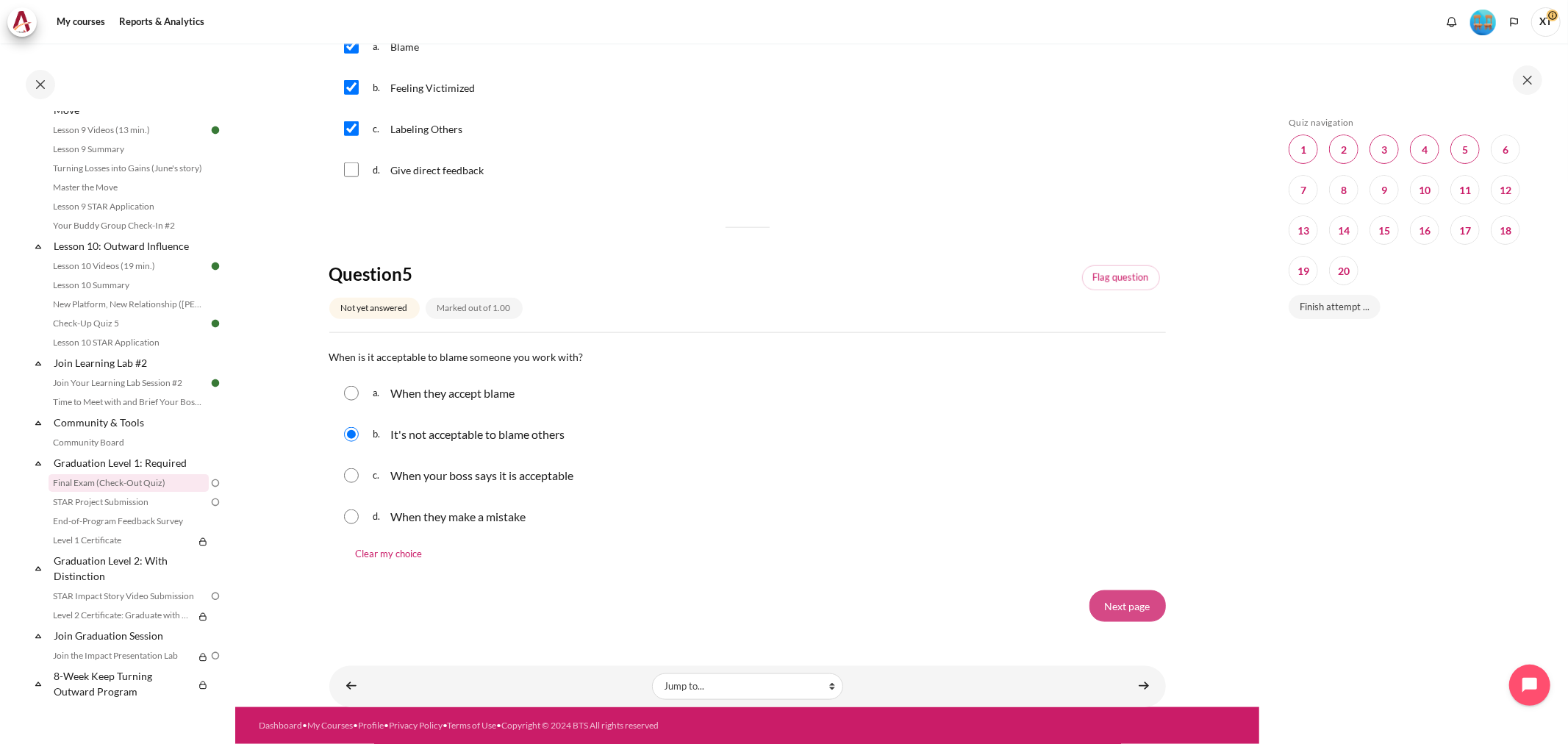
click at [1100, 608] on input "Next page" at bounding box center [1128, 605] width 76 height 31
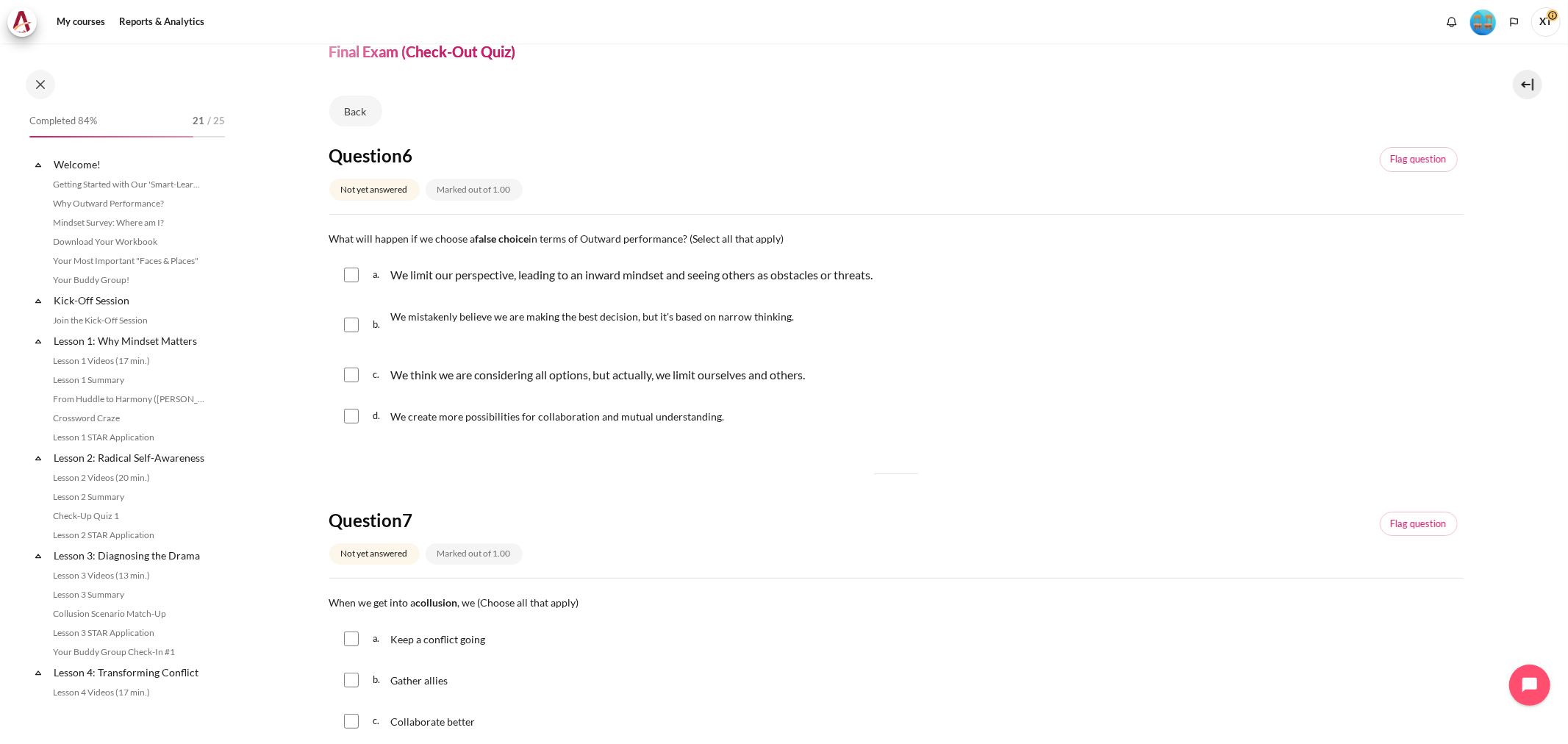
scroll to position [1279, 0]
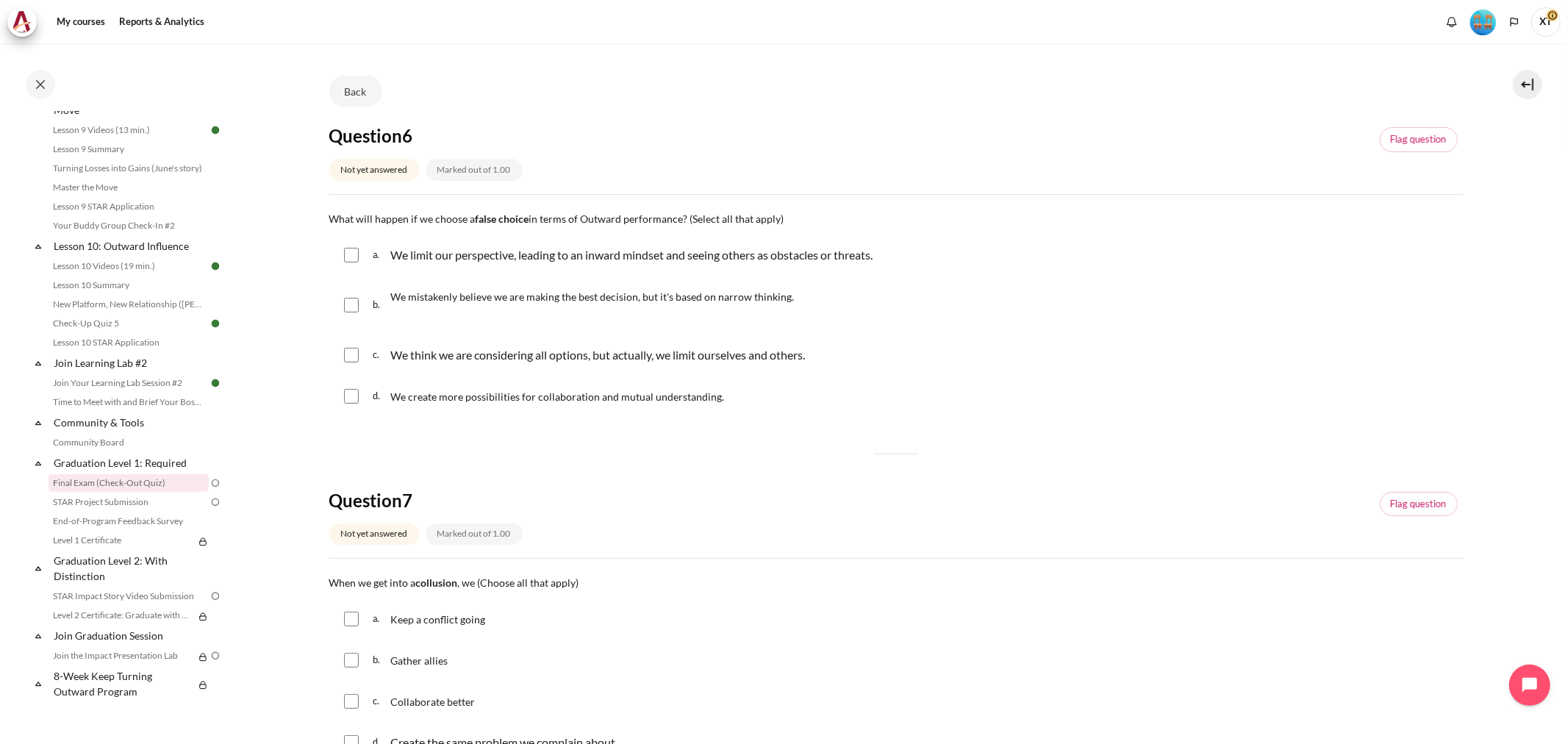
click at [344, 251] on input "Content" at bounding box center [352, 255] width 15 height 15
checkbox input "true"
click at [346, 306] on input "Content" at bounding box center [352, 305] width 15 height 15
checkbox input "true"
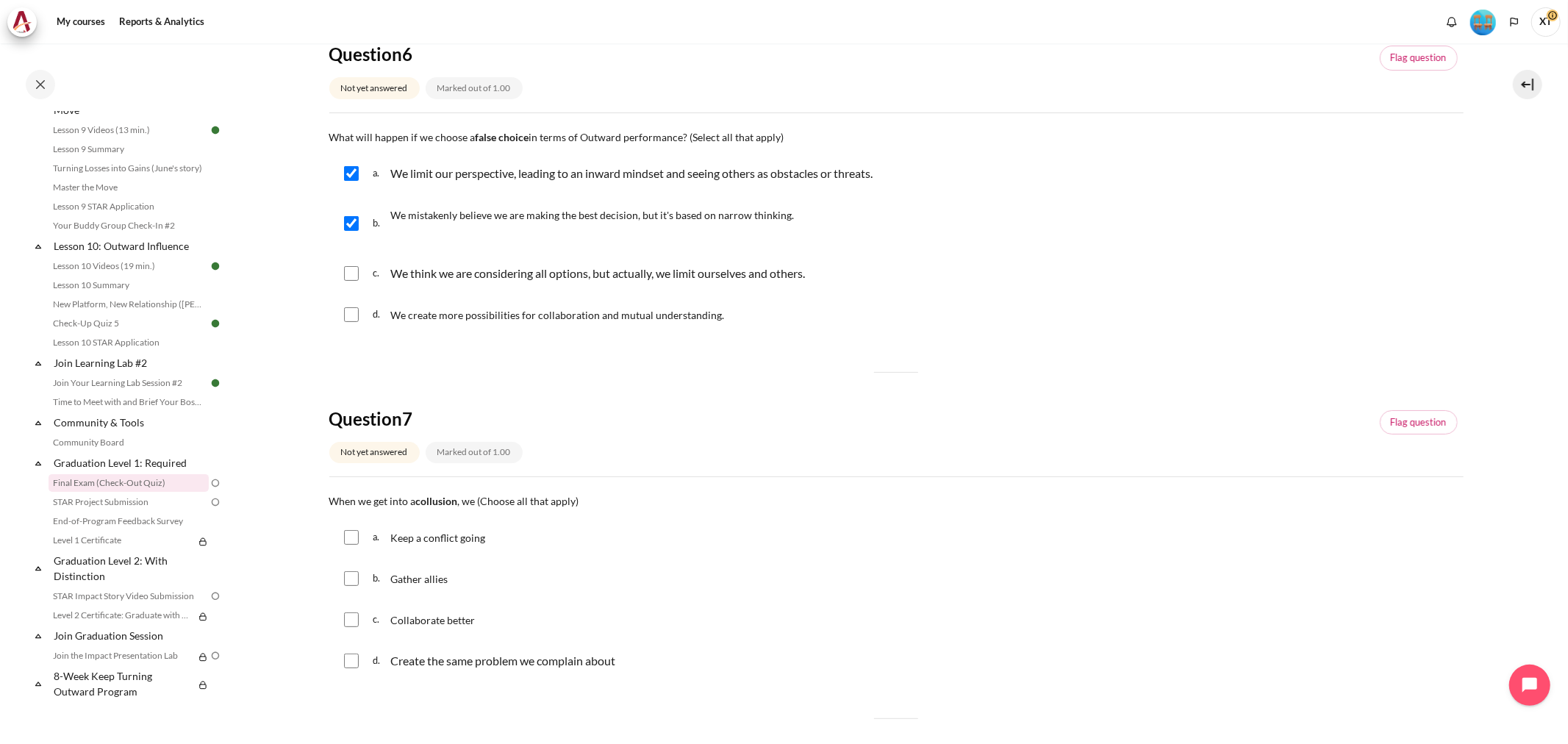
drag, startPoint x: 805, startPoint y: 213, endPoint x: 381, endPoint y: 219, distance: 424.0
click at [381, 219] on div "b. We mistakenly believe we are making the best decision, but it's based on nar…" at bounding box center [896, 223] width 1134 height 56
copy div "We mistakenly believe we are making the best decision, but it's based on narrow…"
